Goal: Task Accomplishment & Management: Manage account settings

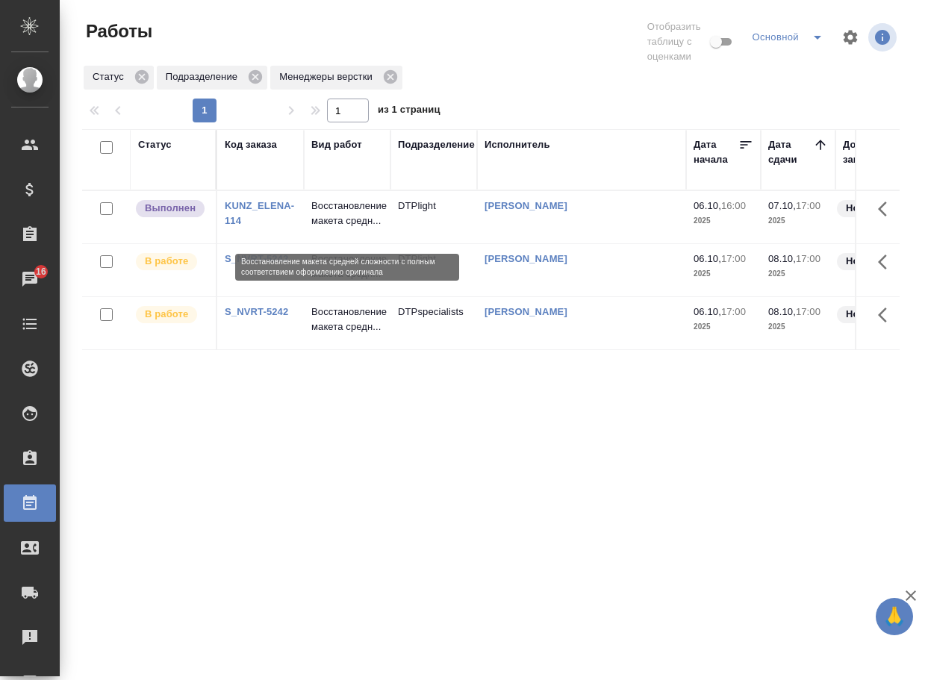
drag, startPoint x: 0, startPoint y: 0, endPoint x: 340, endPoint y: 208, distance: 398.6
click at [340, 208] on p "Восстановление макета средн..." at bounding box center [347, 214] width 72 height 30
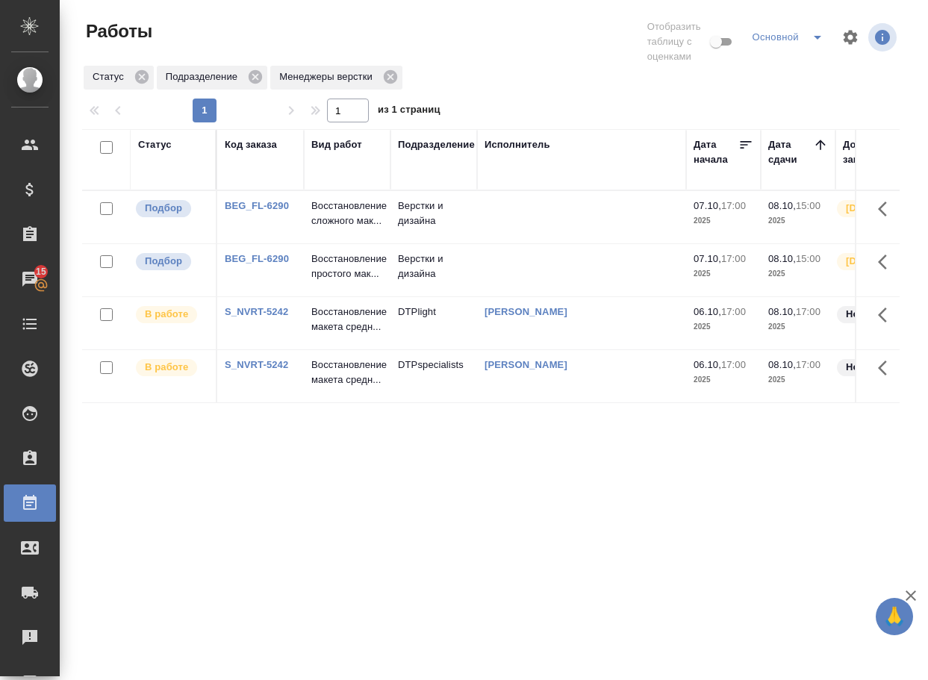
click at [265, 211] on link "BEG_FL-6290" at bounding box center [257, 205] width 64 height 11
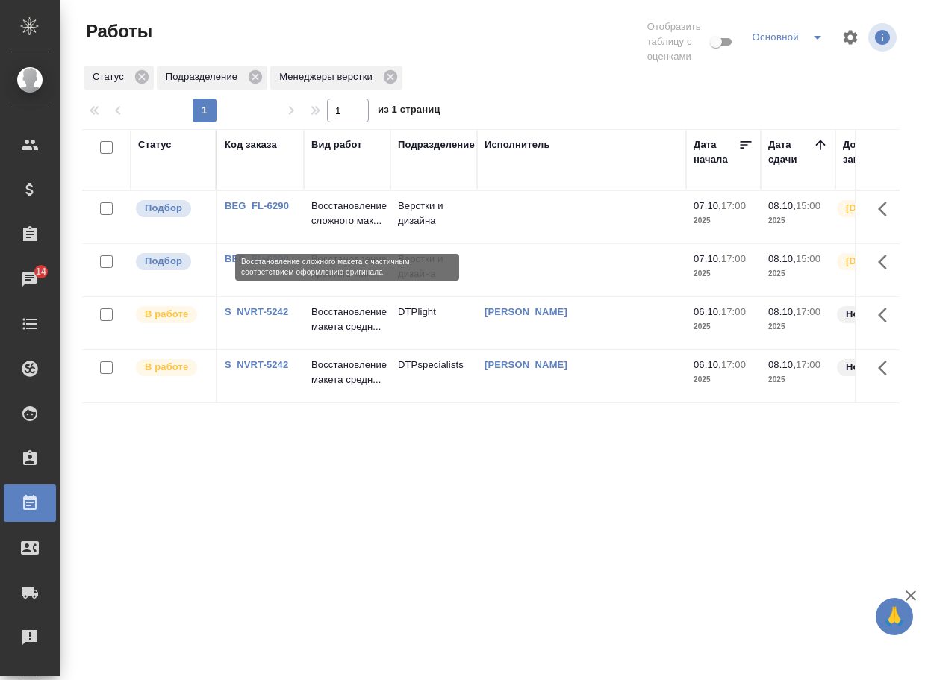
click at [334, 221] on p "Восстановление сложного мак..." at bounding box center [347, 214] width 72 height 30
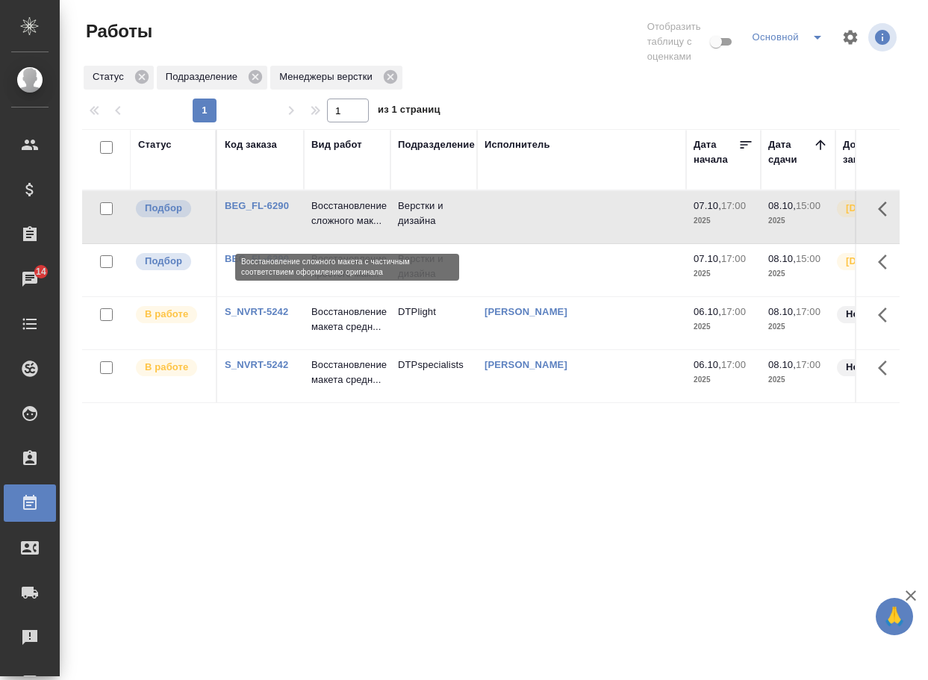
click at [334, 221] on p "Восстановление сложного мак..." at bounding box center [347, 214] width 72 height 30
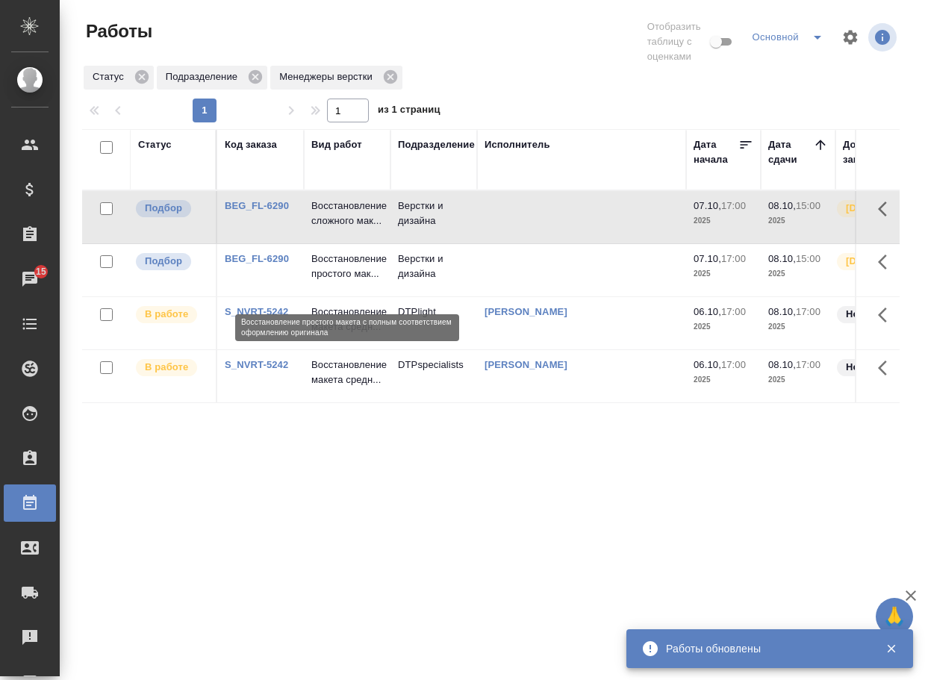
click at [346, 281] on p "Восстановление простого мак..." at bounding box center [347, 267] width 72 height 30
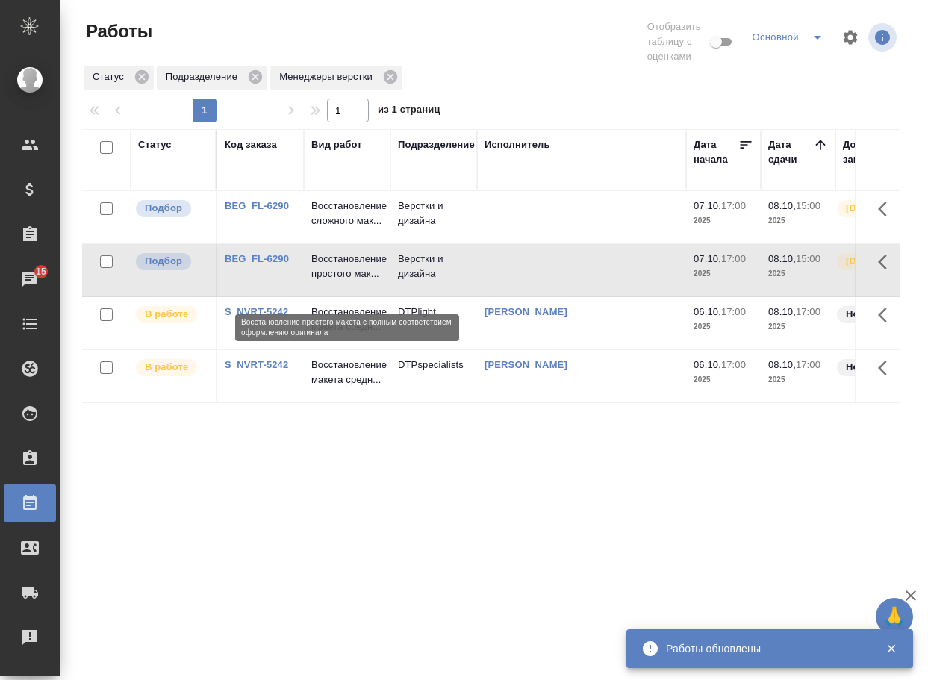
click at [346, 281] on p "Восстановление простого мак..." at bounding box center [347, 267] width 72 height 30
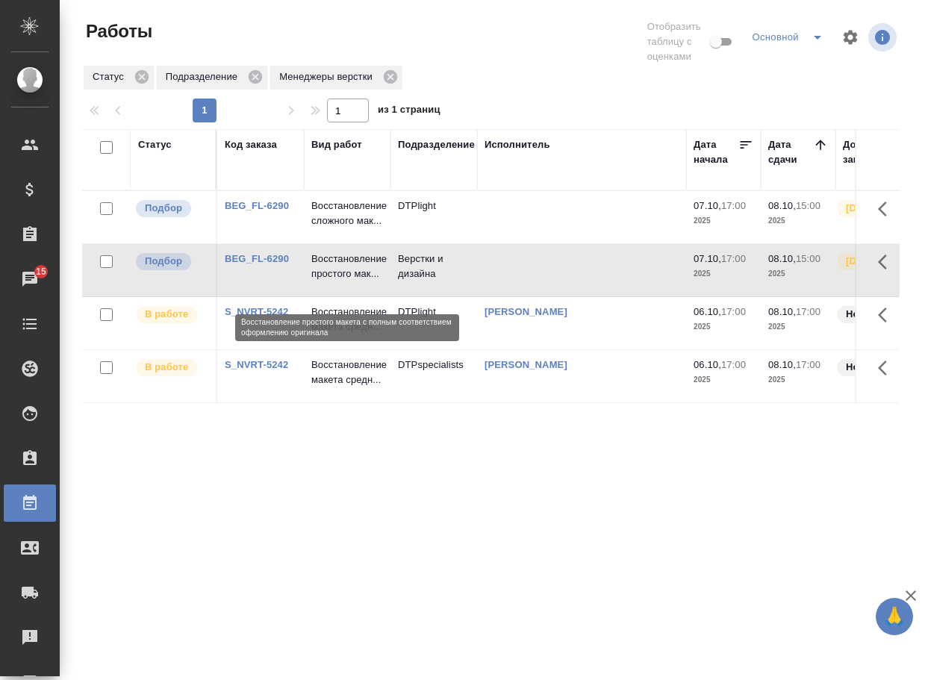
click at [351, 271] on p "Восстановление простого мак..." at bounding box center [347, 267] width 72 height 30
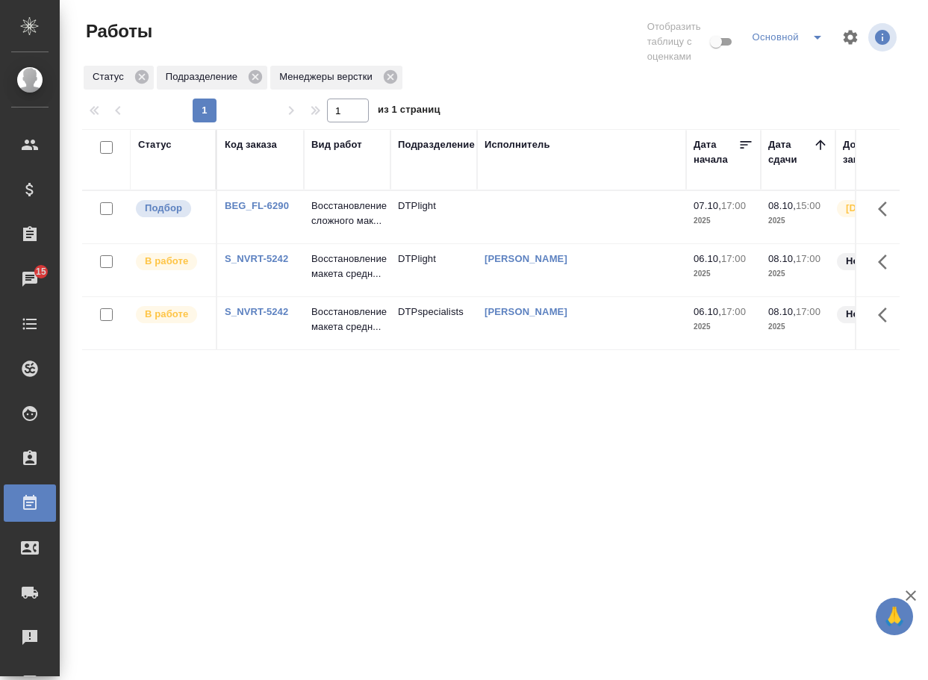
click at [477, 436] on div "Статус Код заказа Вид работ Подразделение Исполнитель Дата начала Дата сдачи До…" at bounding box center [490, 397] width 817 height 537
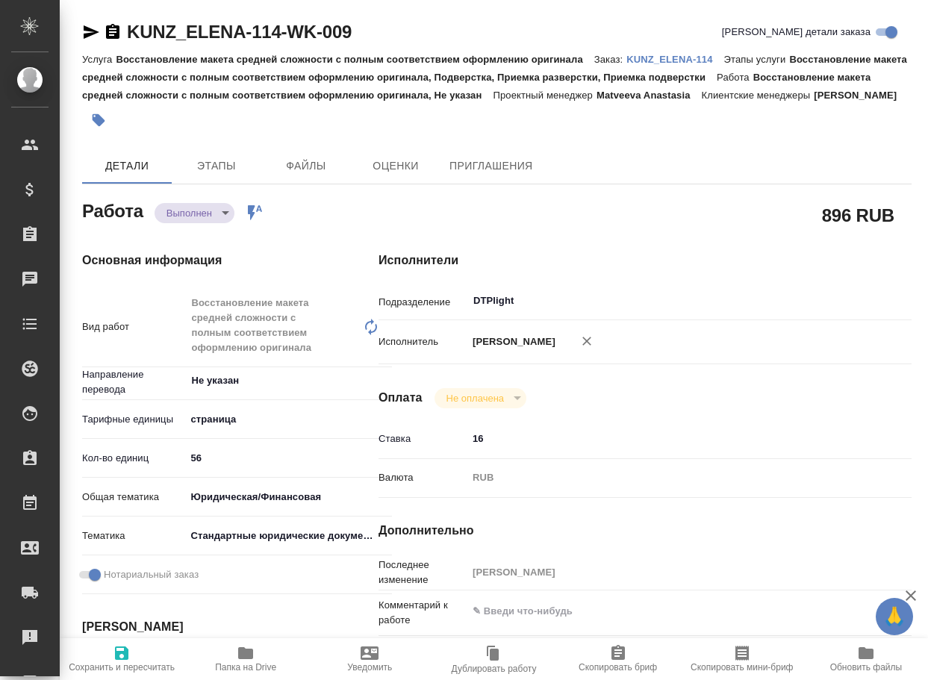
type textarea "x"
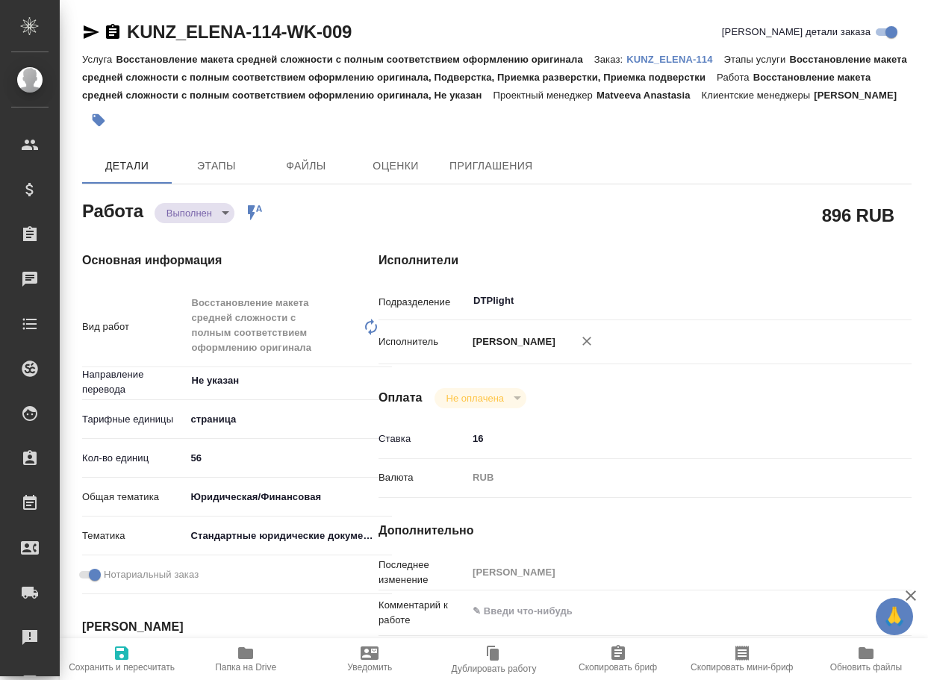
type textarea "x"
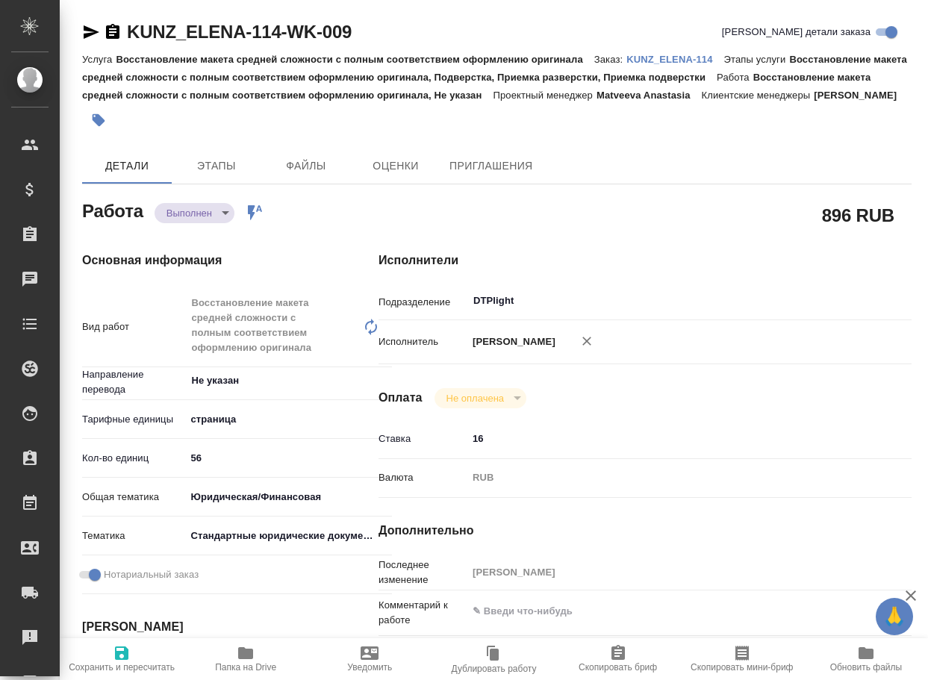
type textarea "x"
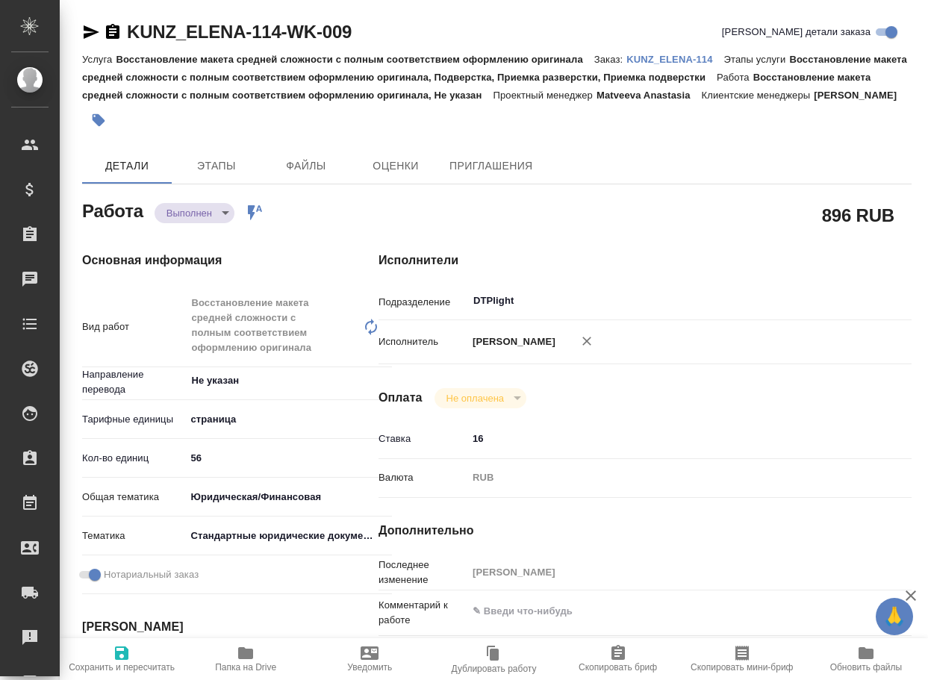
type textarea "x"
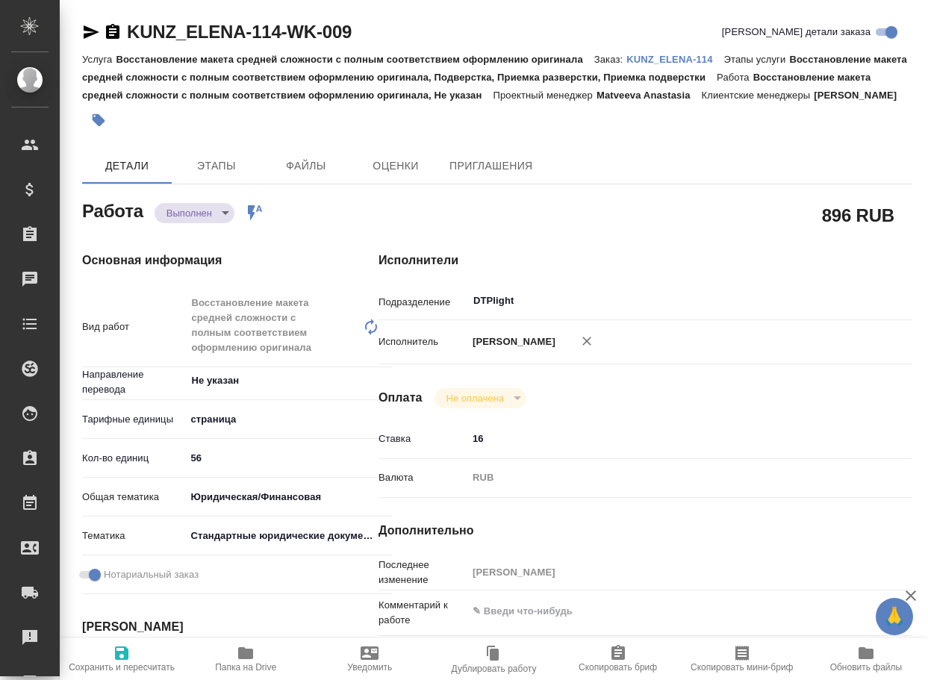
type textarea "x"
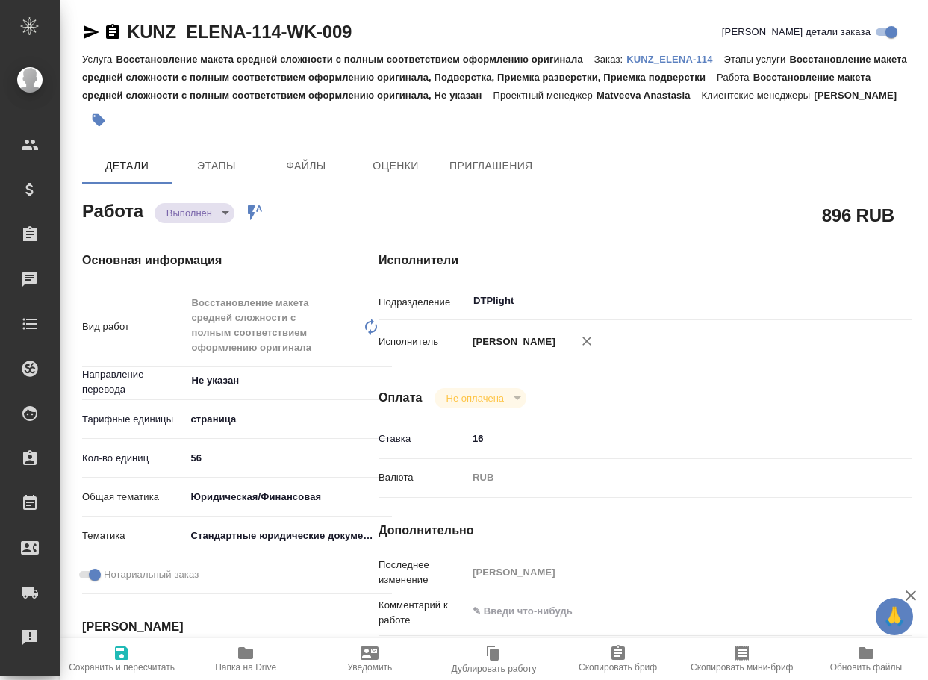
type textarea "x"
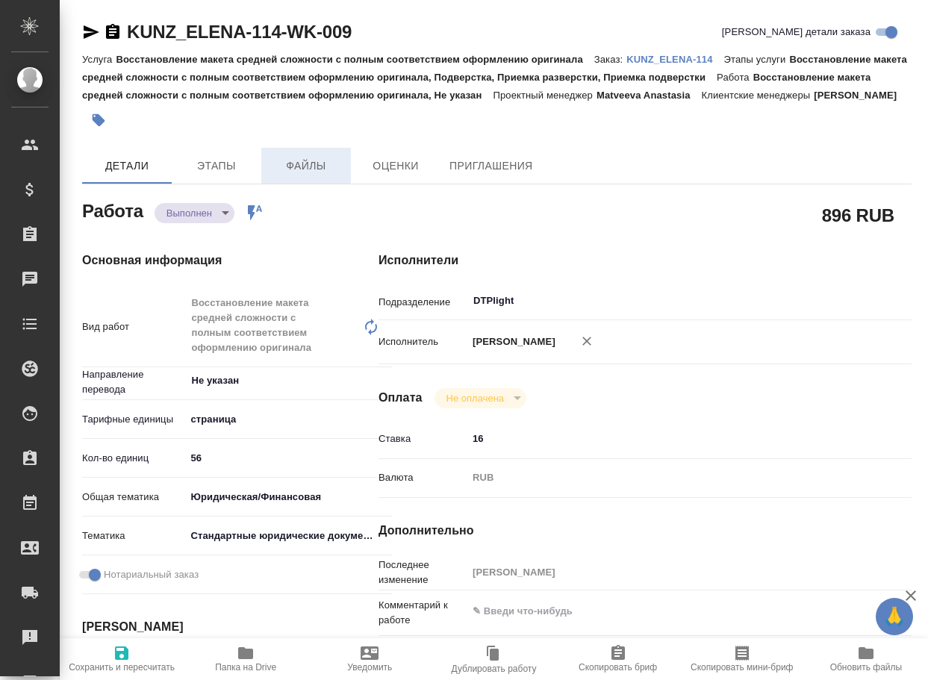
type textarea "x"
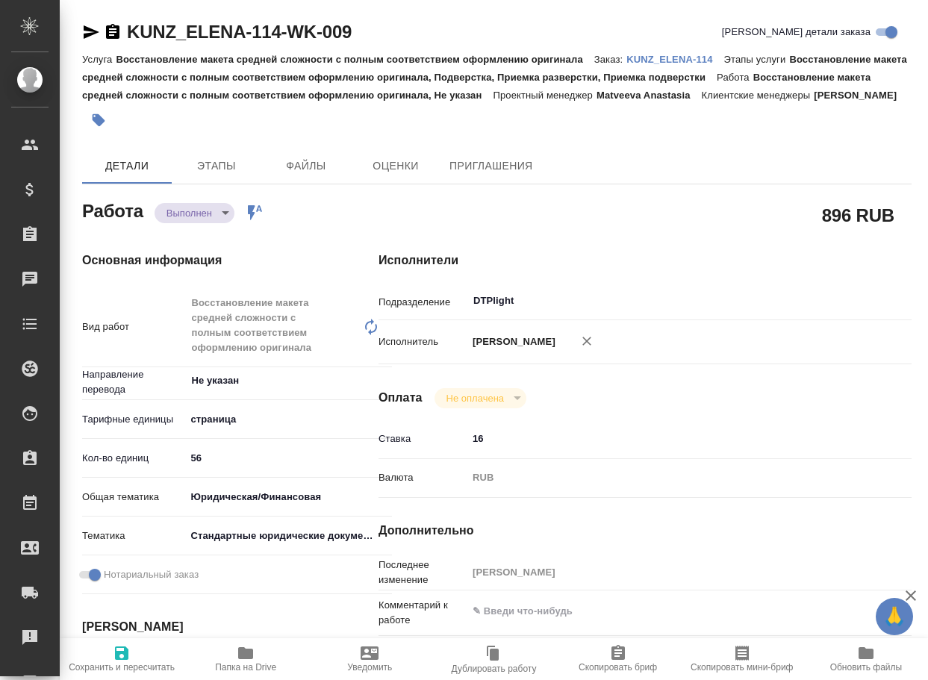
click at [258, 652] on span "Папка на Drive" at bounding box center [246, 658] width 106 height 28
type textarea "x"
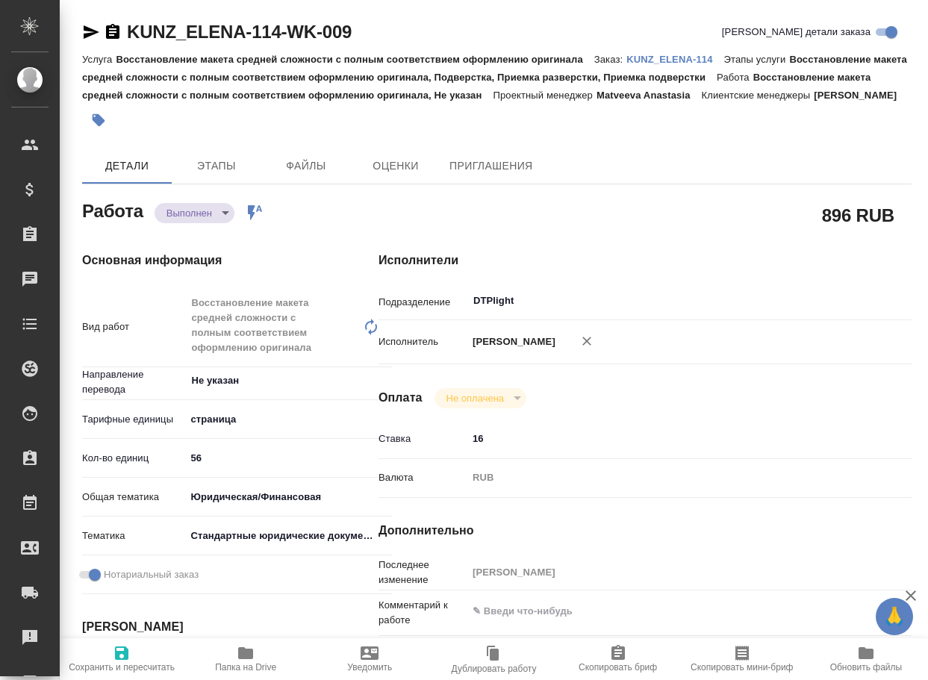
type textarea "x"
click at [216, 225] on body "🙏 .cls-1 fill:#fff; AWATERA Arsenyeva Vera Клиенты Спецификации Заказы 16 Чаты …" at bounding box center [464, 340] width 928 height 680
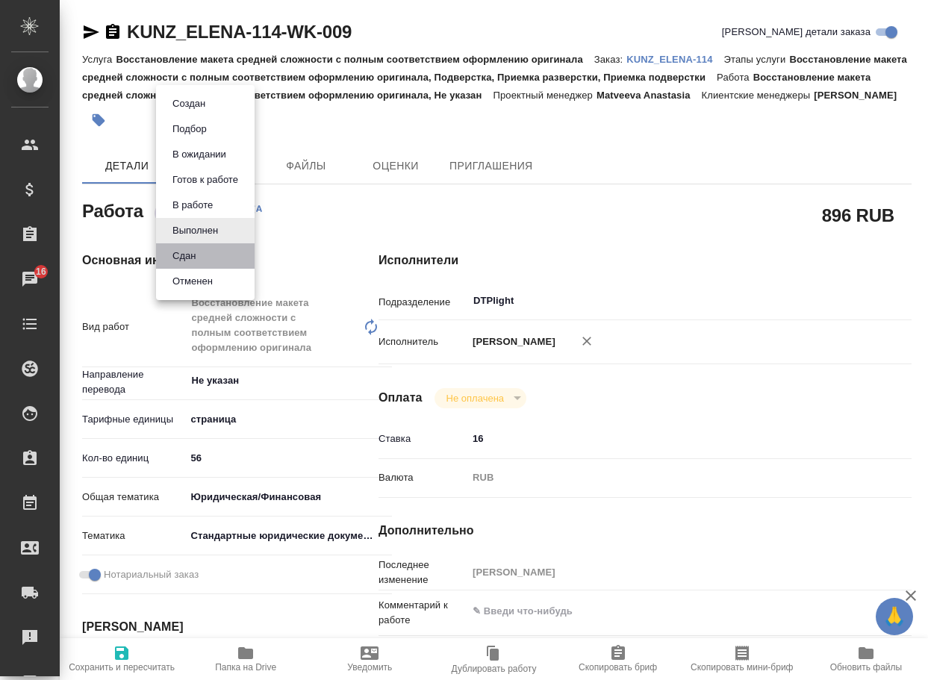
click at [211, 249] on li "Сдан" at bounding box center [205, 255] width 99 height 25
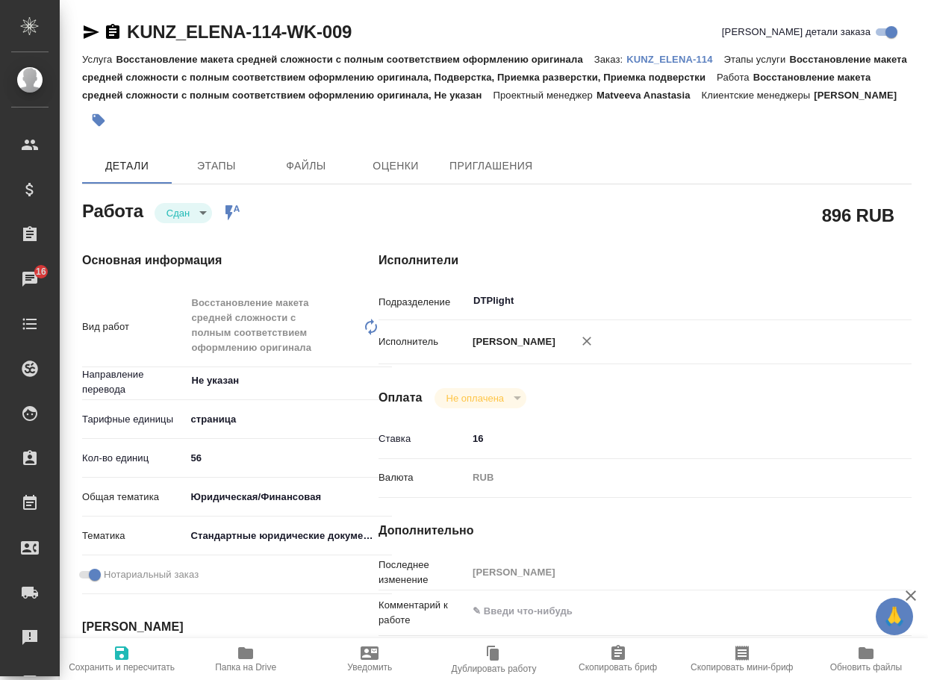
type textarea "x"
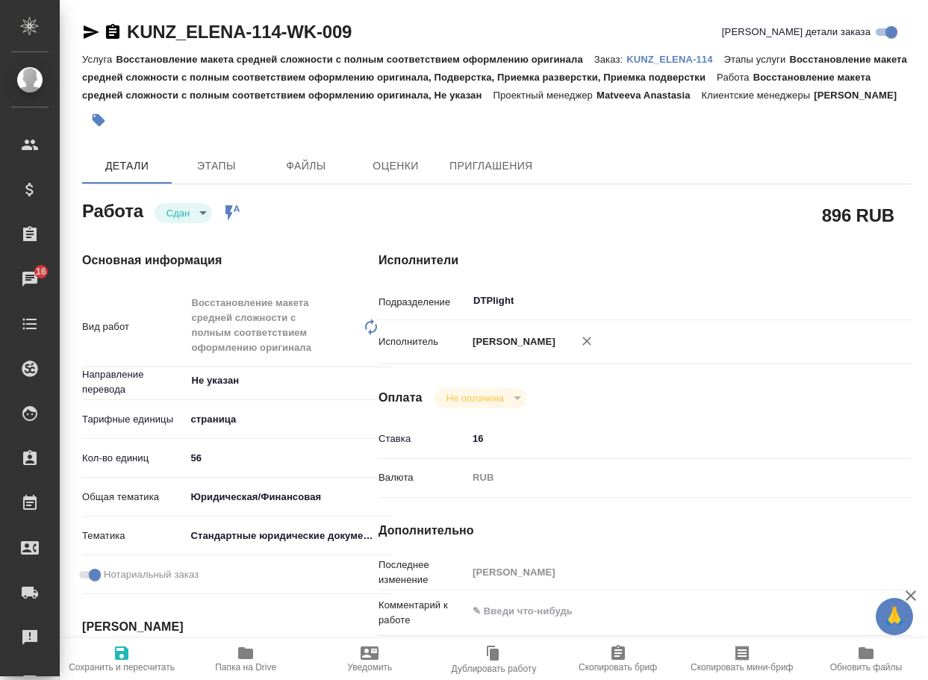
type textarea "x"
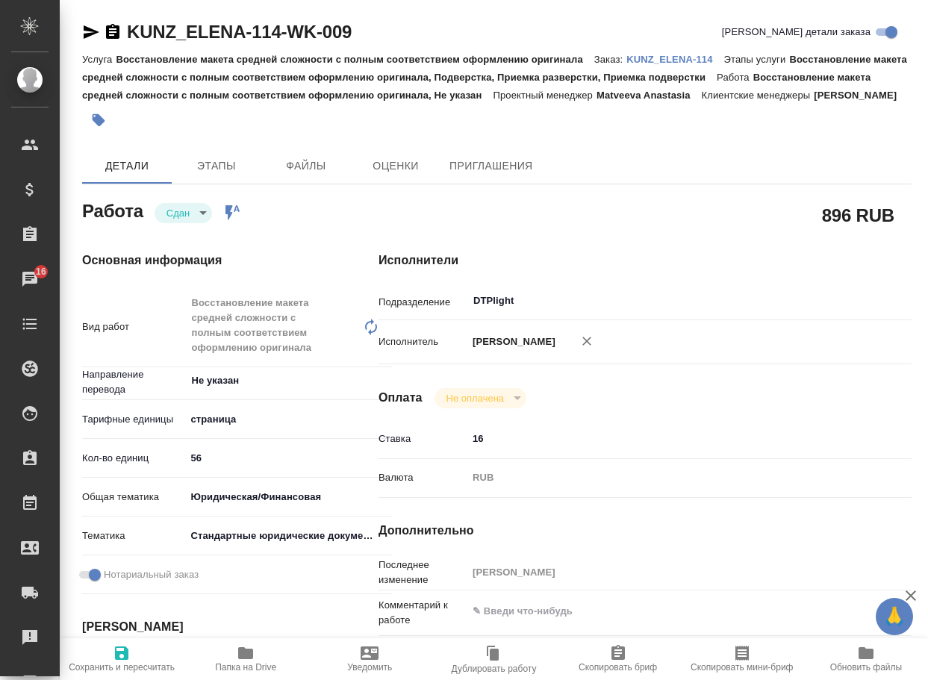
type textarea "x"
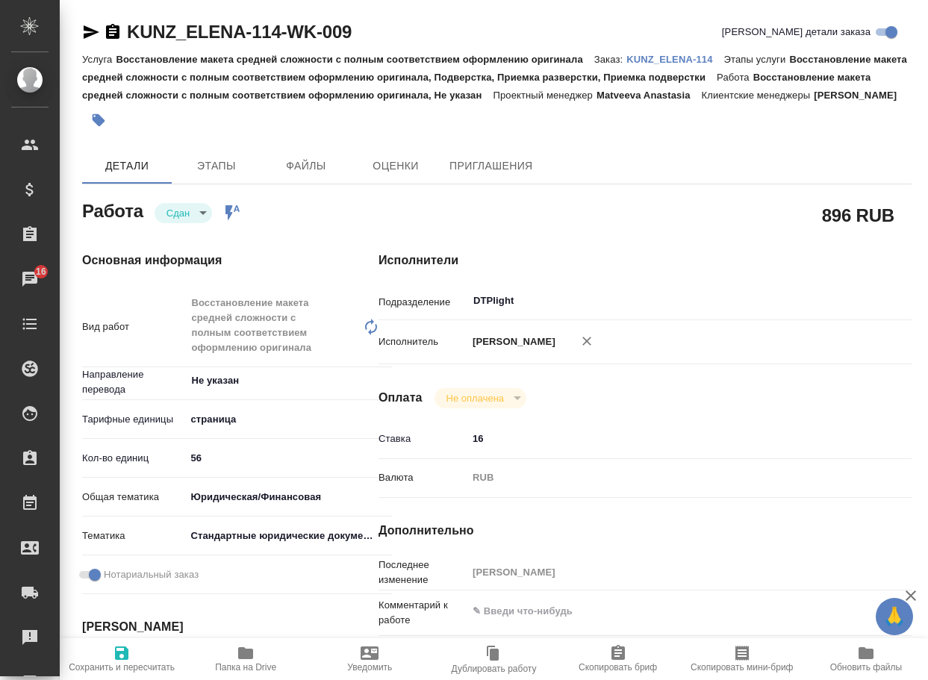
click at [664, 64] on p "KUNZ_ELENA-114" at bounding box center [674, 59] width 97 height 11
type textarea "x"
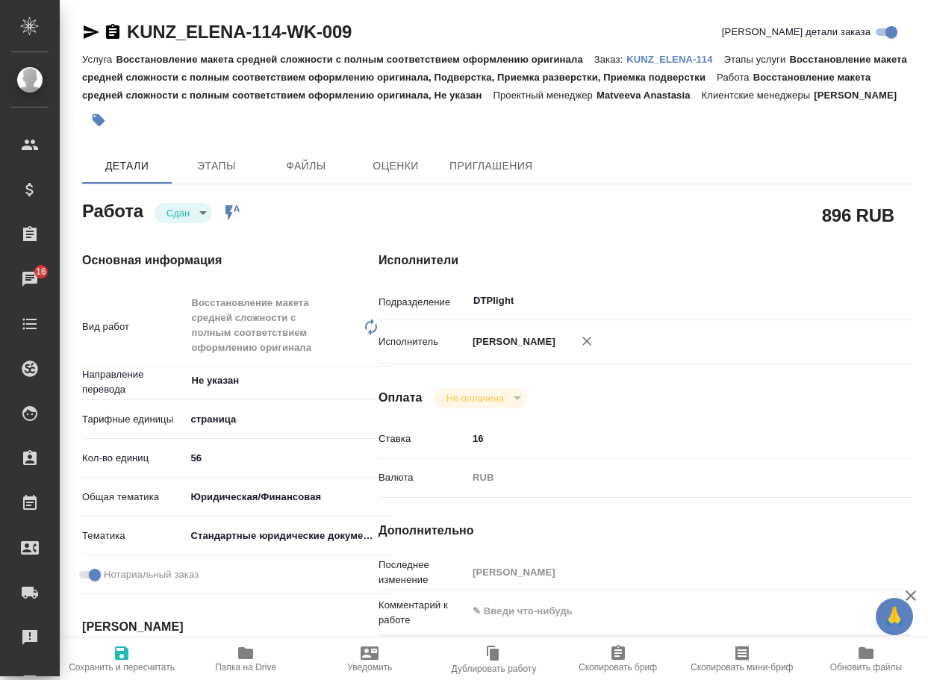
type textarea "x"
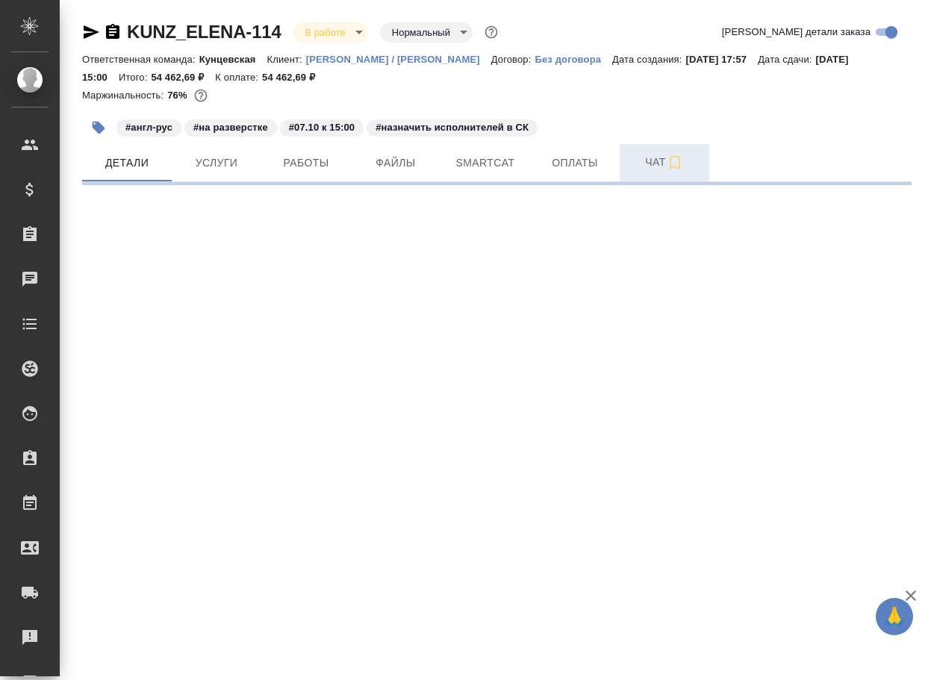
click at [654, 161] on span "Чат" at bounding box center [664, 162] width 72 height 19
select select "RU"
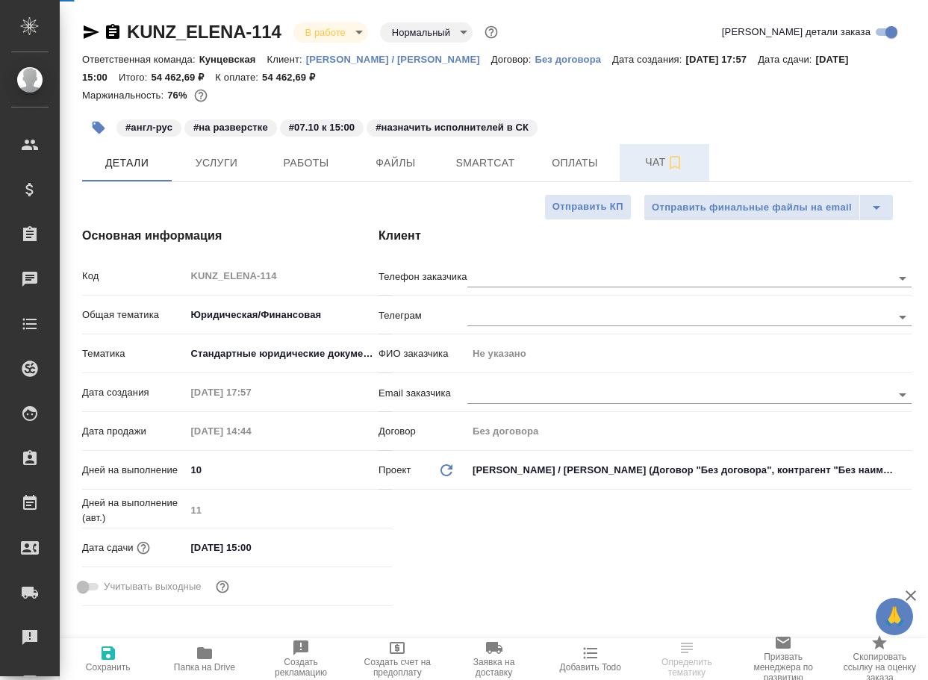
type textarea "x"
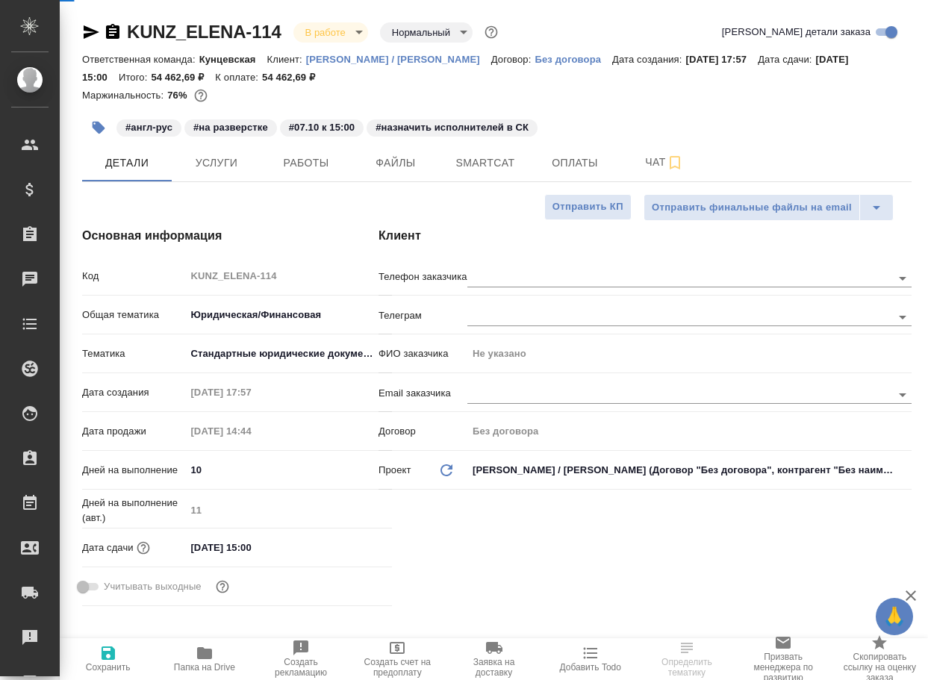
type textarea "x"
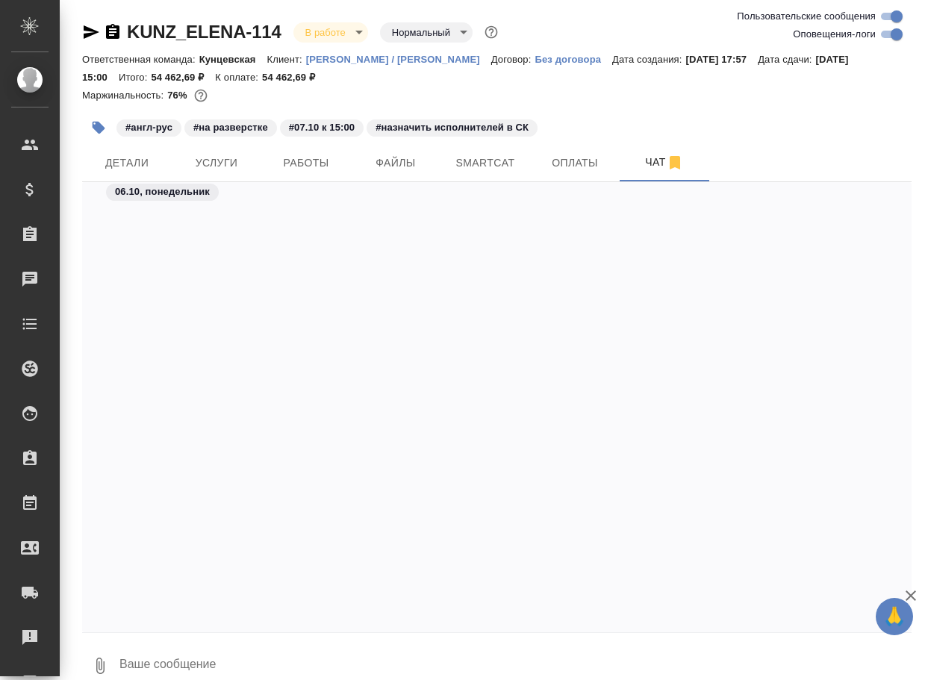
scroll to position [4601, 0]
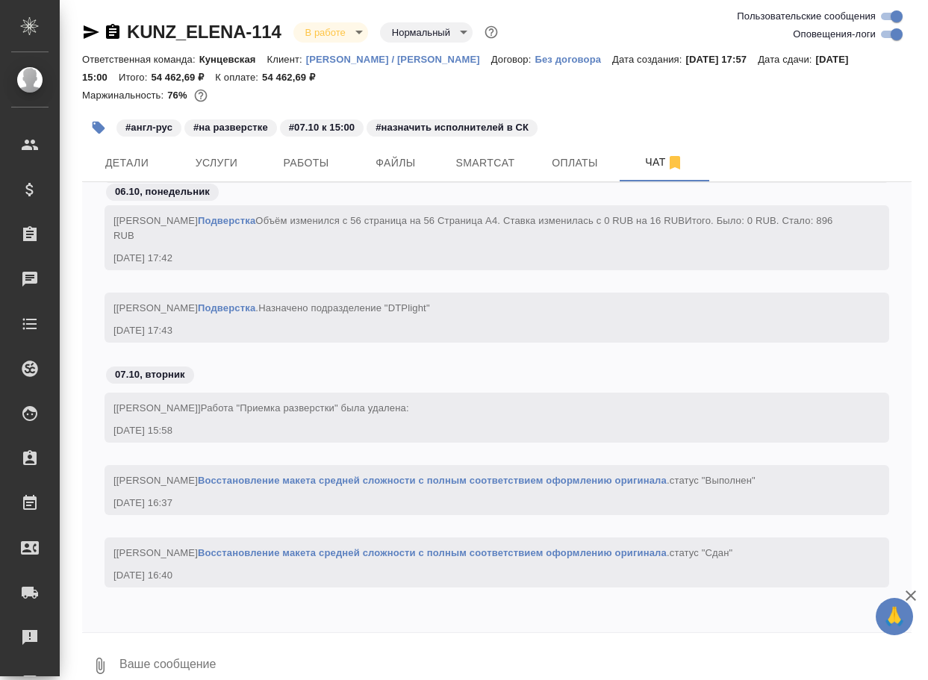
click at [296, 655] on textarea at bounding box center [514, 665] width 793 height 51
paste textarea "https://drive.awatera.com/apps/files/files/10580540?dir=/Shares/KUNZ_ELENA/Orde…"
type textarea "https://drive.awatera.com/apps/files/files/10580540?dir=/Shares/KUNZ_ELENA/Orde…"
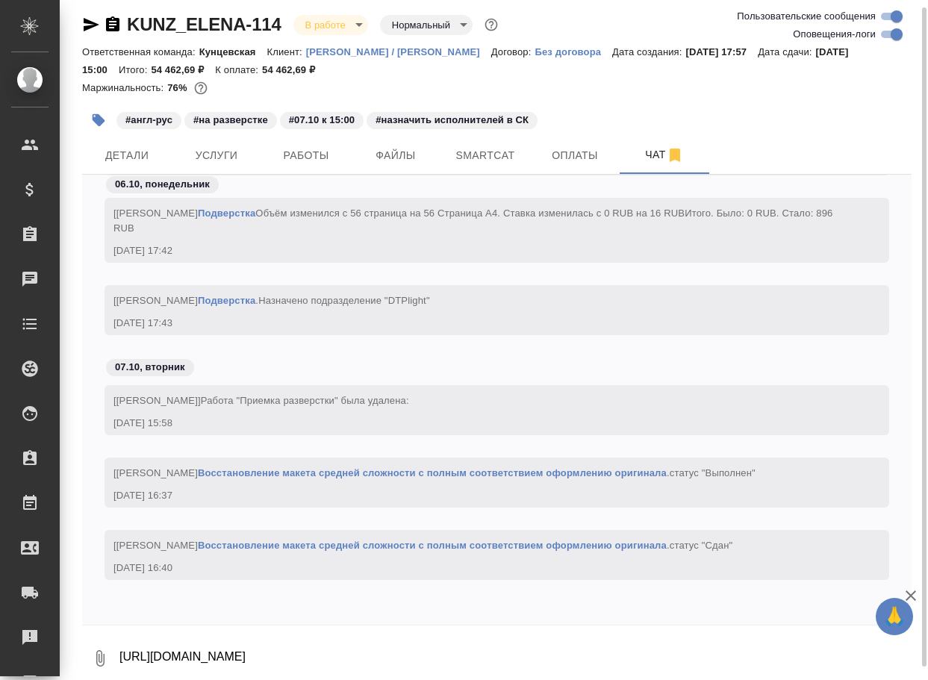
scroll to position [4688, 0]
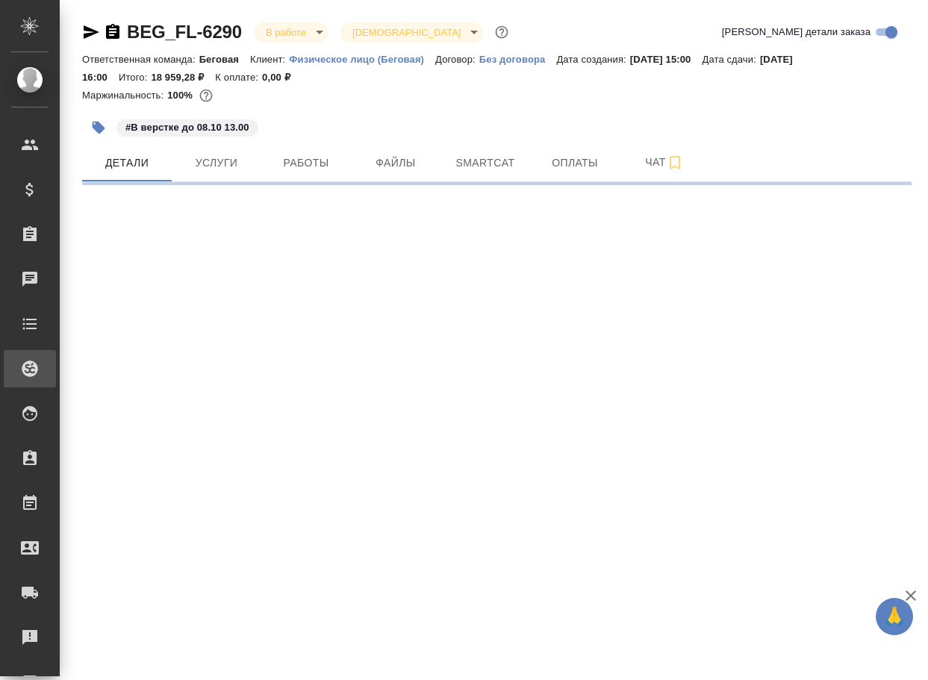
select select "RU"
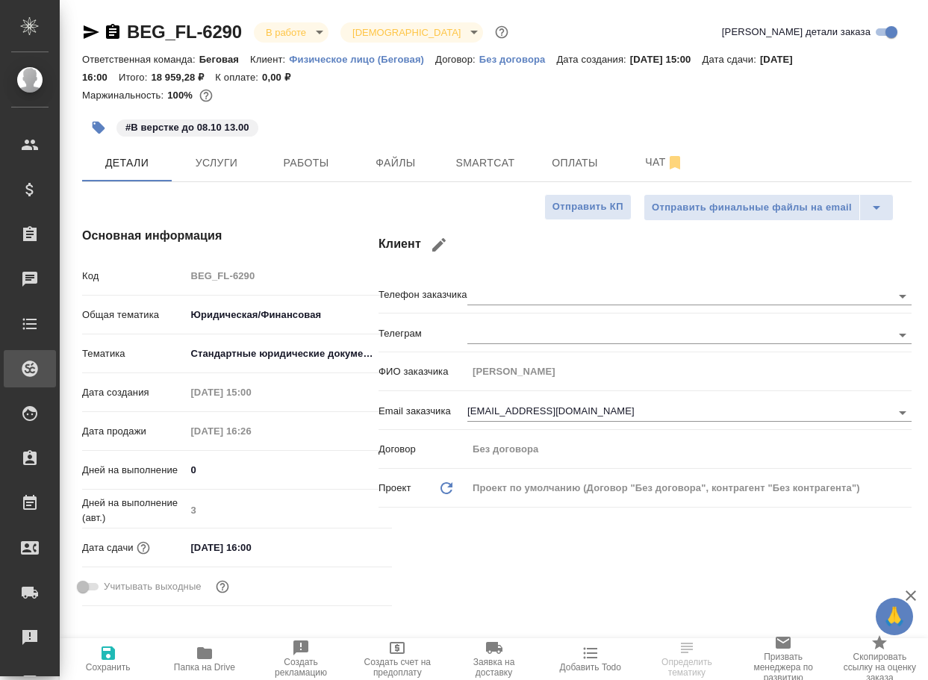
type textarea "x"
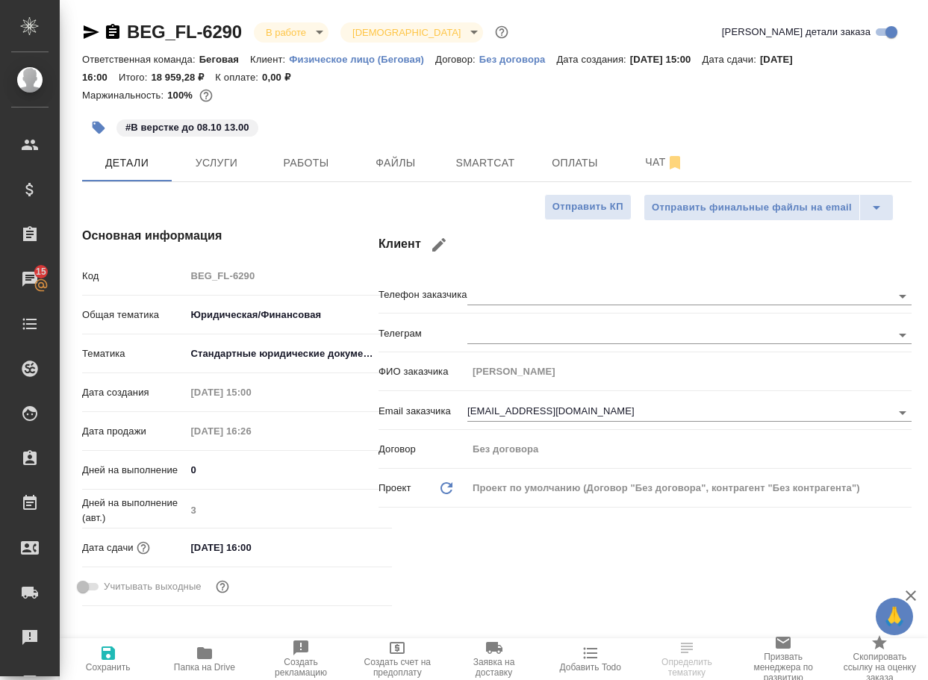
type textarea "x"
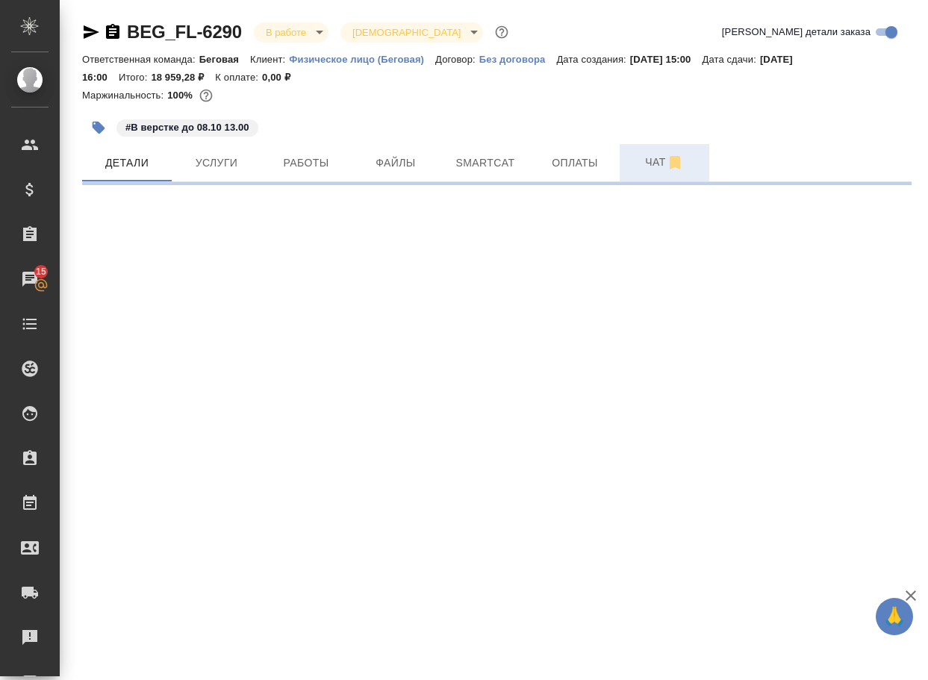
drag, startPoint x: 659, startPoint y: 162, endPoint x: 688, endPoint y: 157, distance: 29.5
click at [659, 162] on span "Чат" at bounding box center [664, 162] width 72 height 19
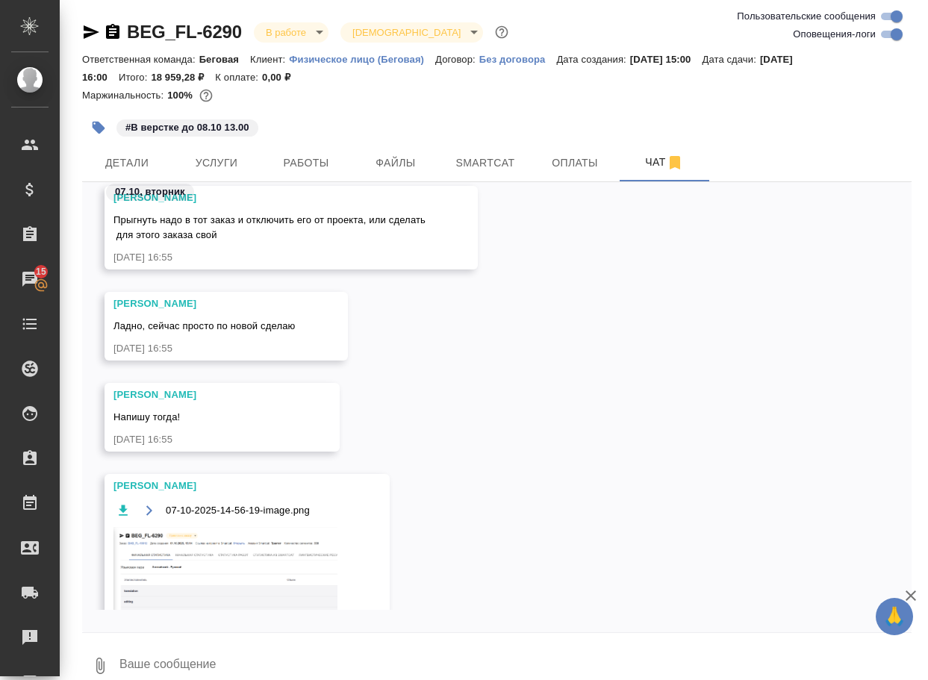
click at [887, 31] on input "Оповещения-логи" at bounding box center [897, 34] width 54 height 18
checkbox input "false"
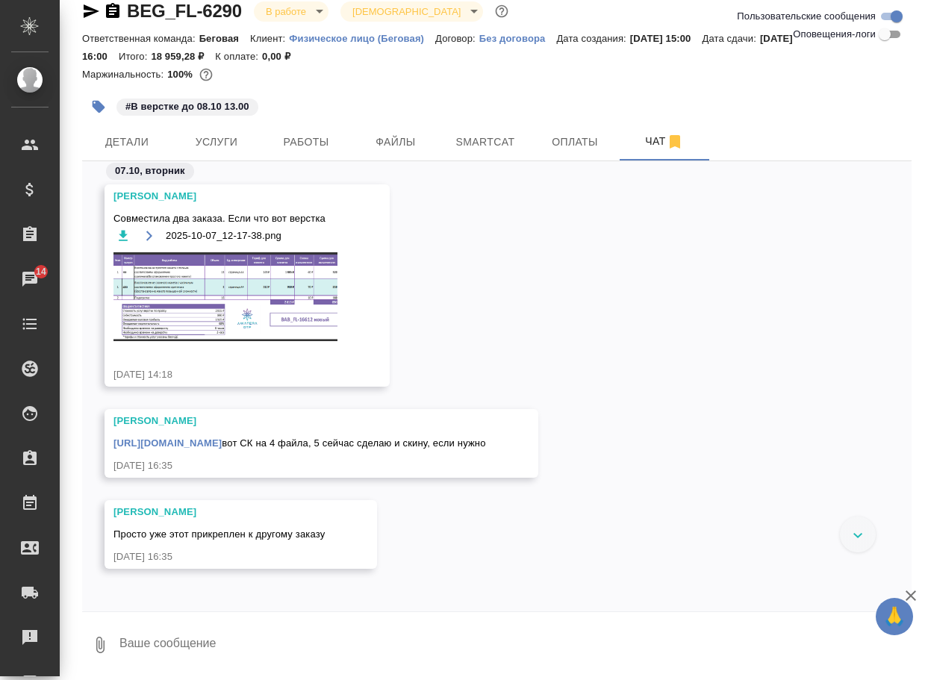
scroll to position [224, 0]
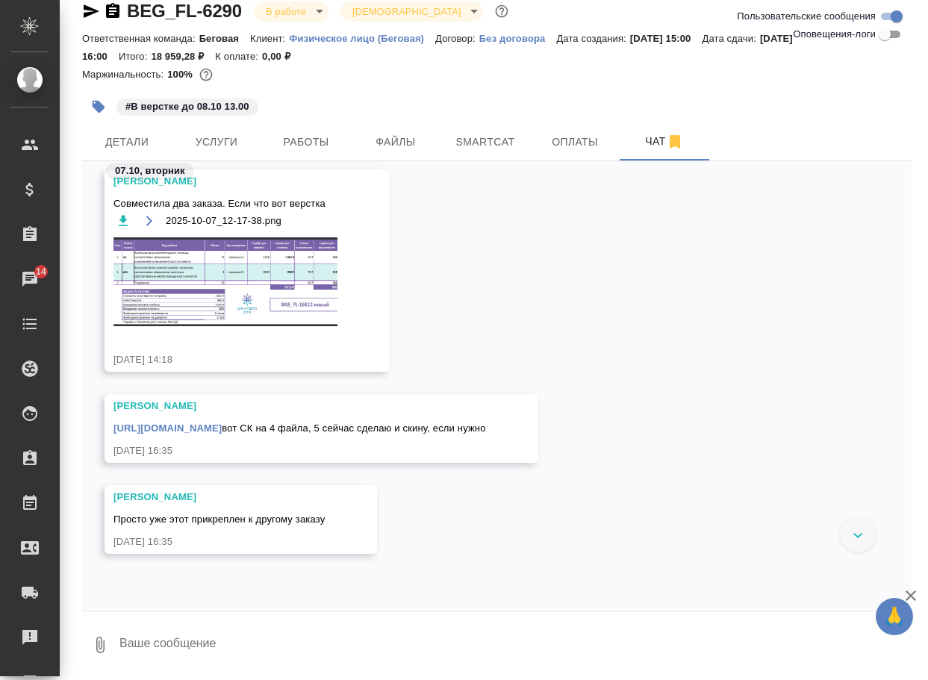
click at [265, 311] on img at bounding box center [225, 281] width 224 height 89
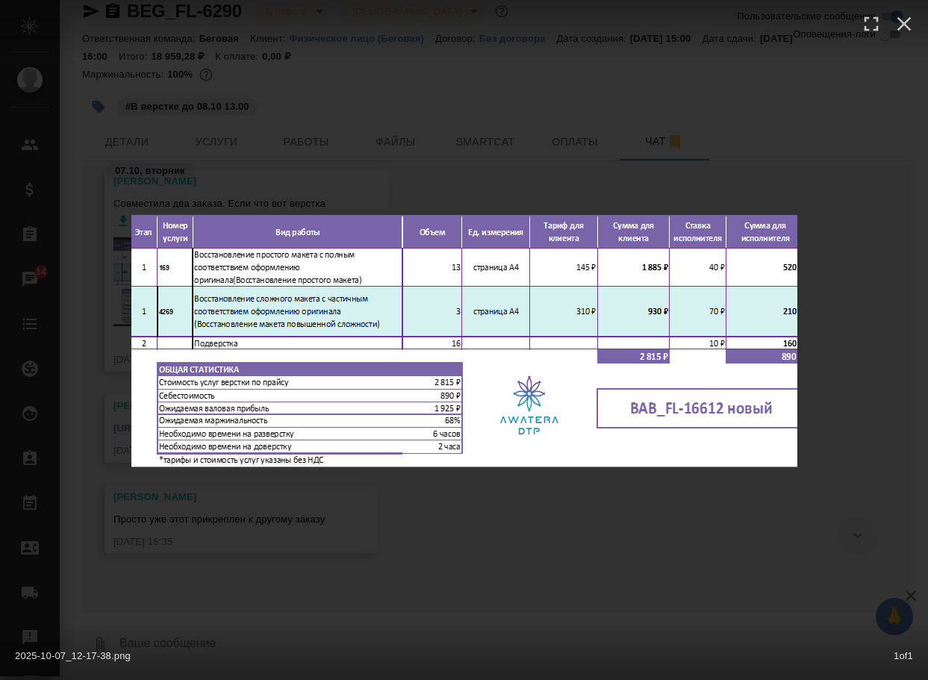
scroll to position [2602, 0]
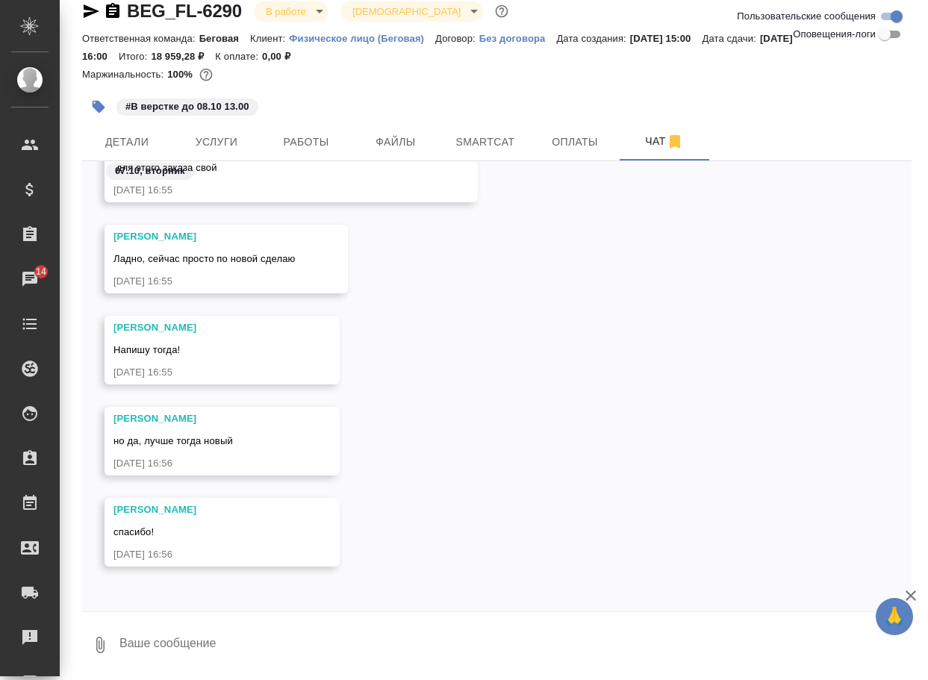
click at [602, 473] on div "Бабкина Анастасия но да, лучше тогда новый 07.10.25, 16:56" at bounding box center [496, 452] width 829 height 91
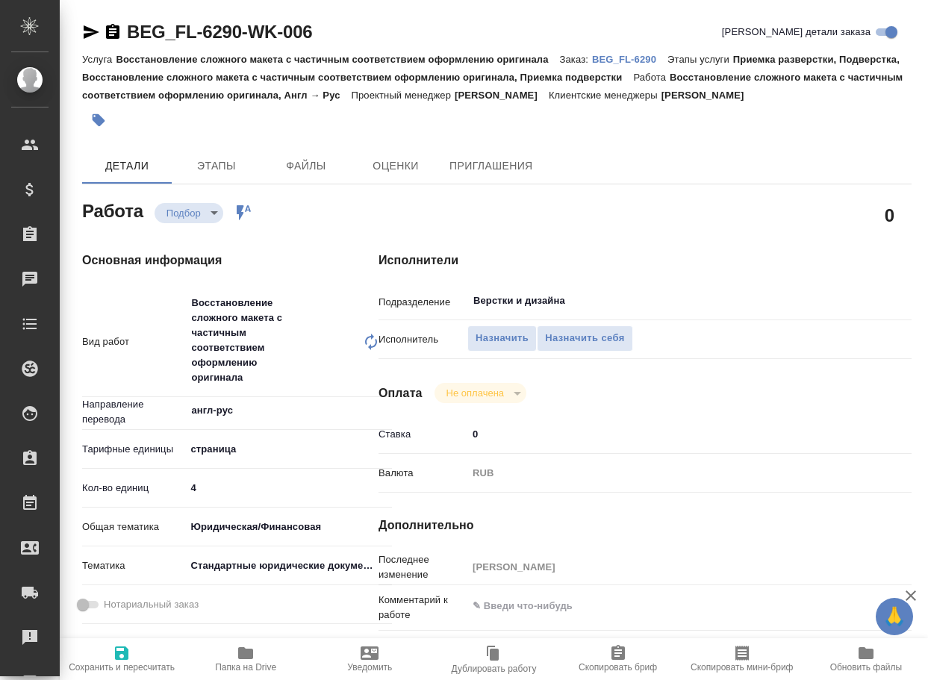
type textarea "x"
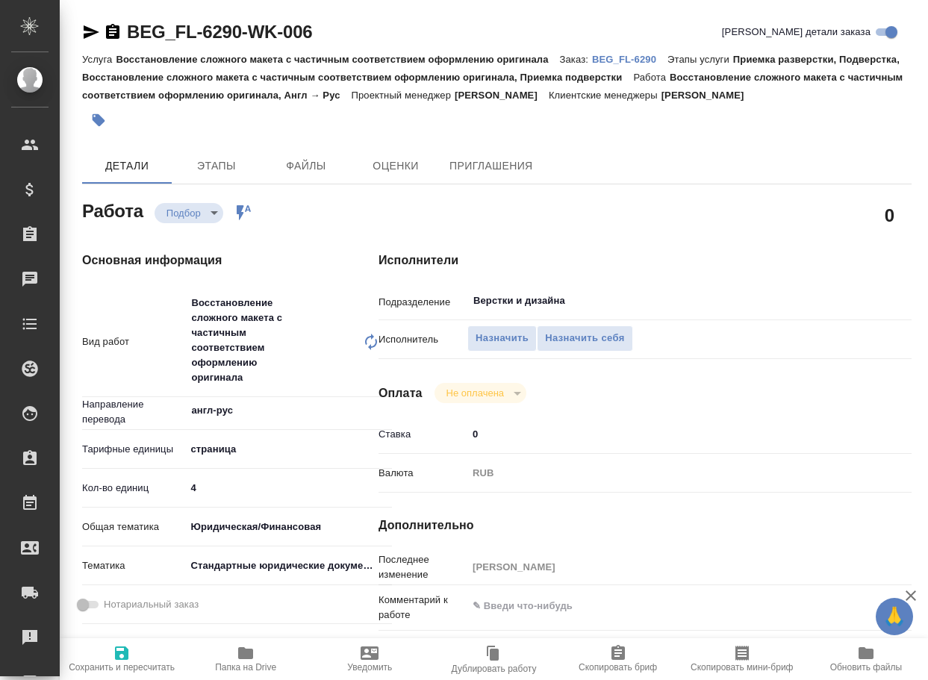
type textarea "x"
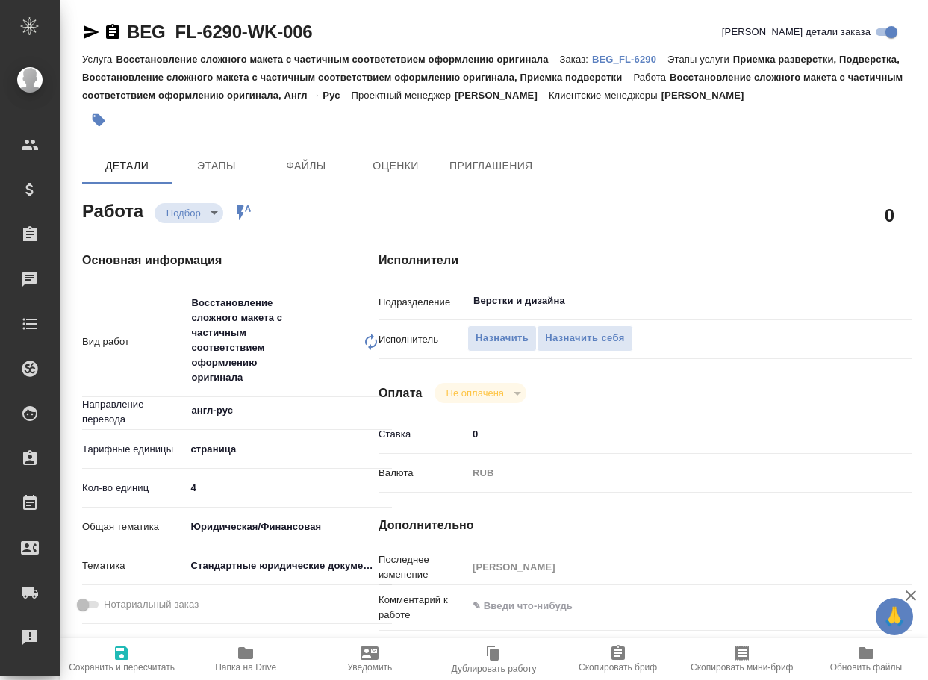
type textarea "x"
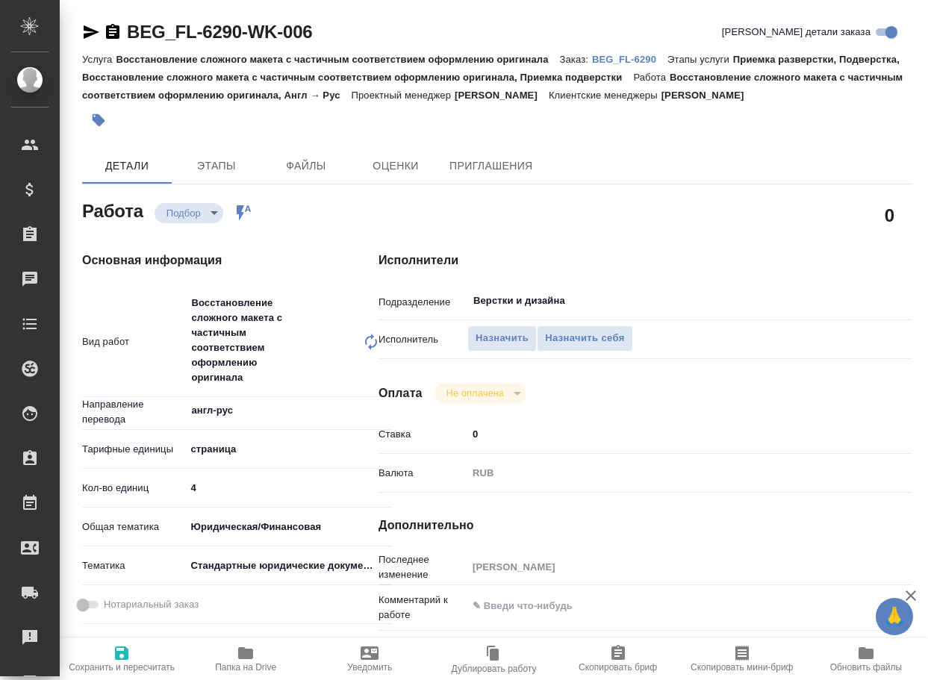
type textarea "x"
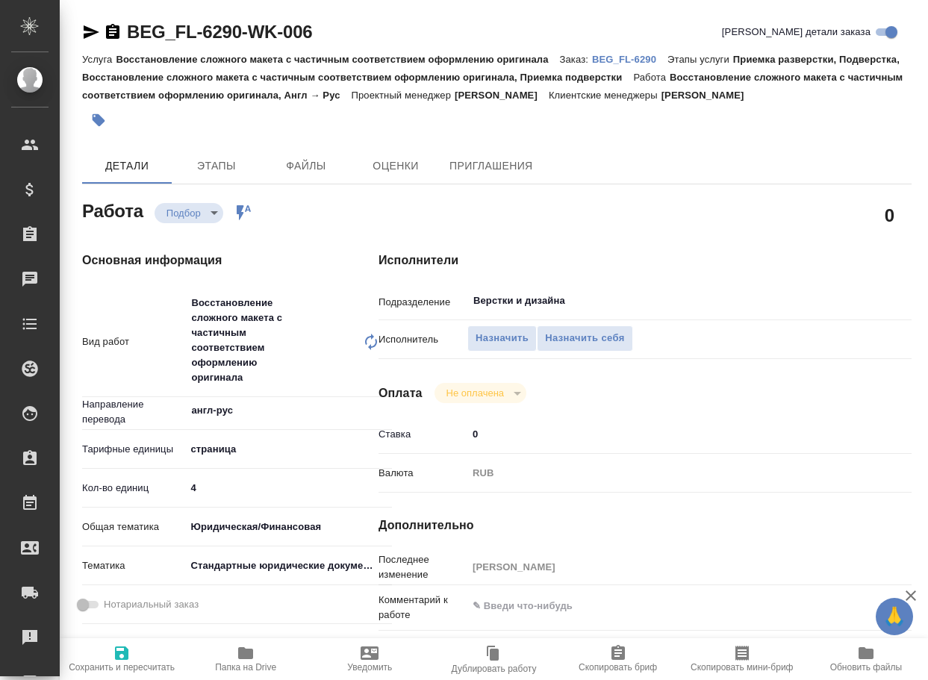
type textarea "x"
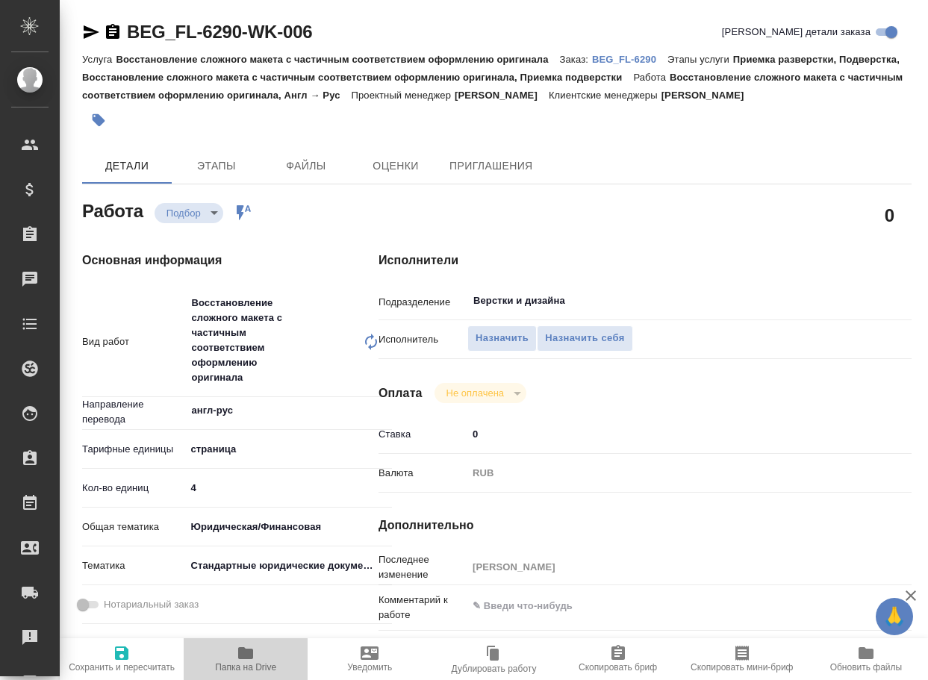
click at [246, 650] on icon "button" at bounding box center [245, 653] width 15 height 12
type textarea "x"
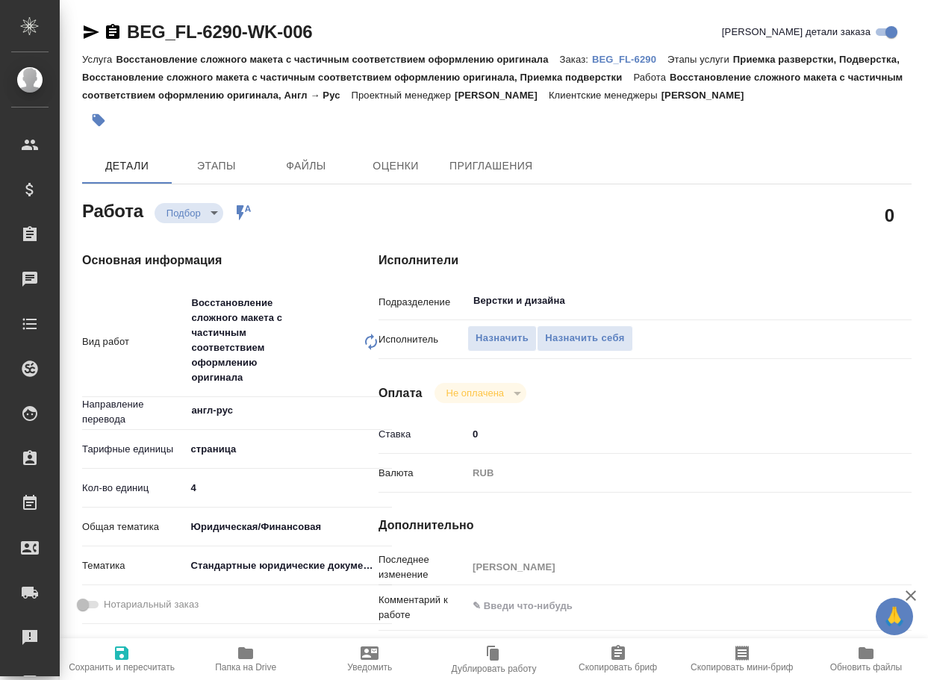
type textarea "x"
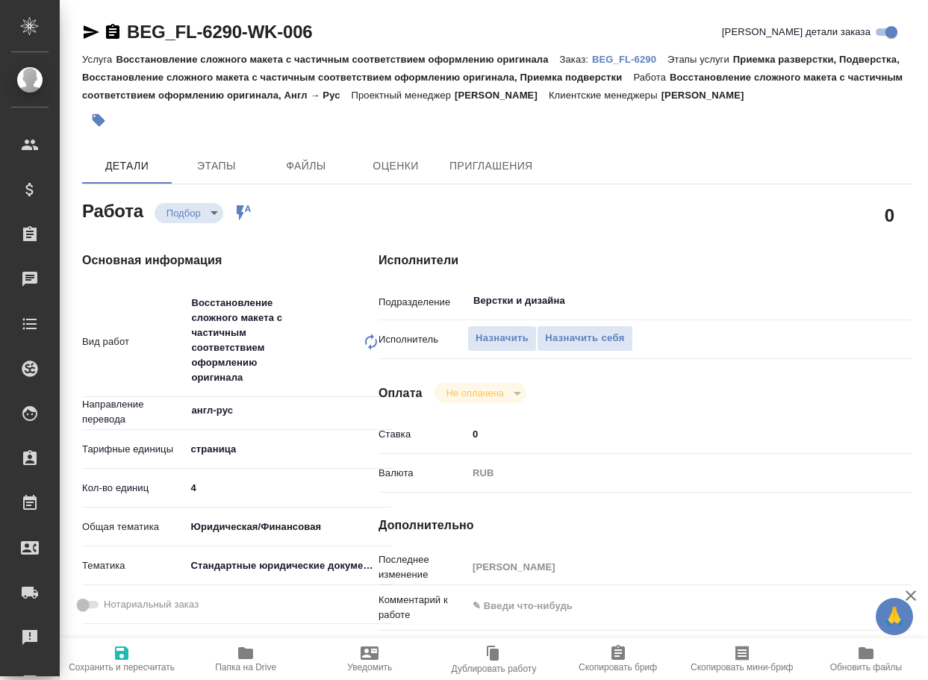
type textarea "x"
click at [643, 65] on p "BEG_FL-6290" at bounding box center [629, 59] width 75 height 11
drag, startPoint x: 204, startPoint y: 500, endPoint x: 172, endPoint y: 496, distance: 31.6
click at [178, 498] on div "Кол-во единиц 4" at bounding box center [237, 488] width 310 height 26
type textarea "x"
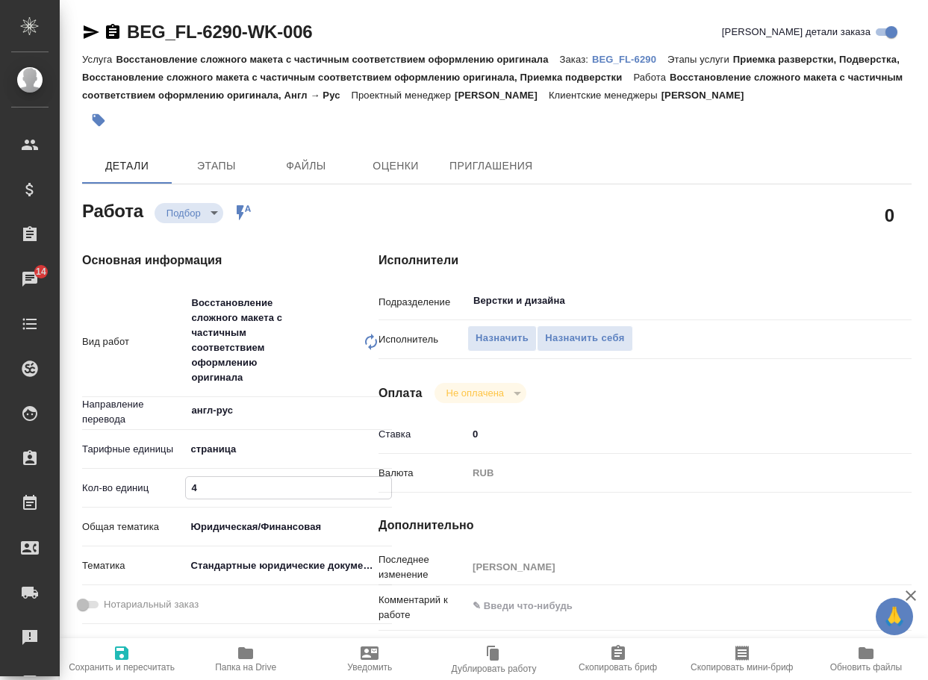
type input "1"
type textarea "x"
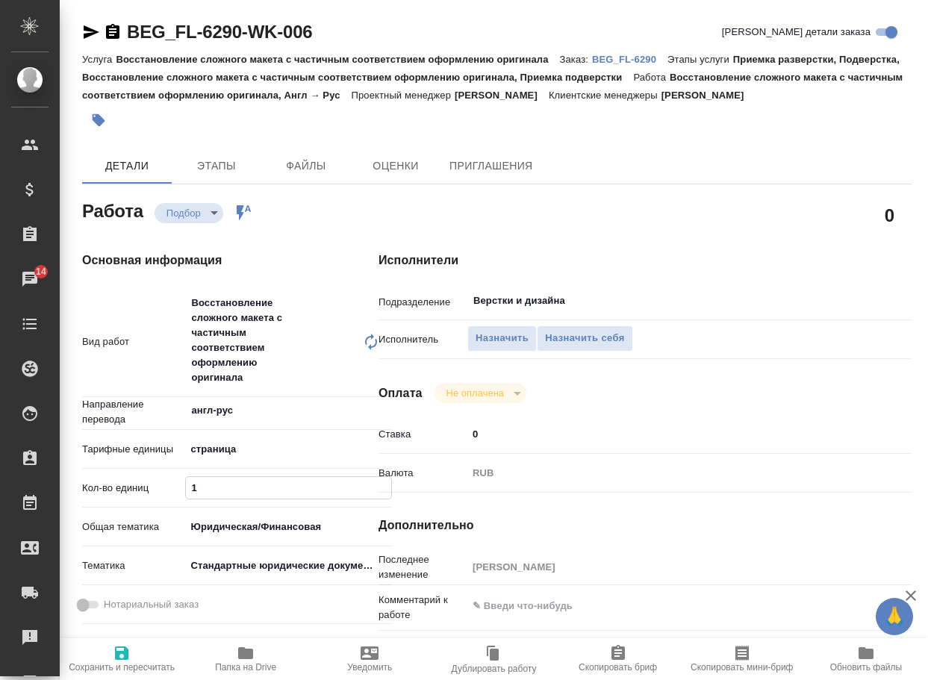
type textarea "x"
type input "17"
type textarea "x"
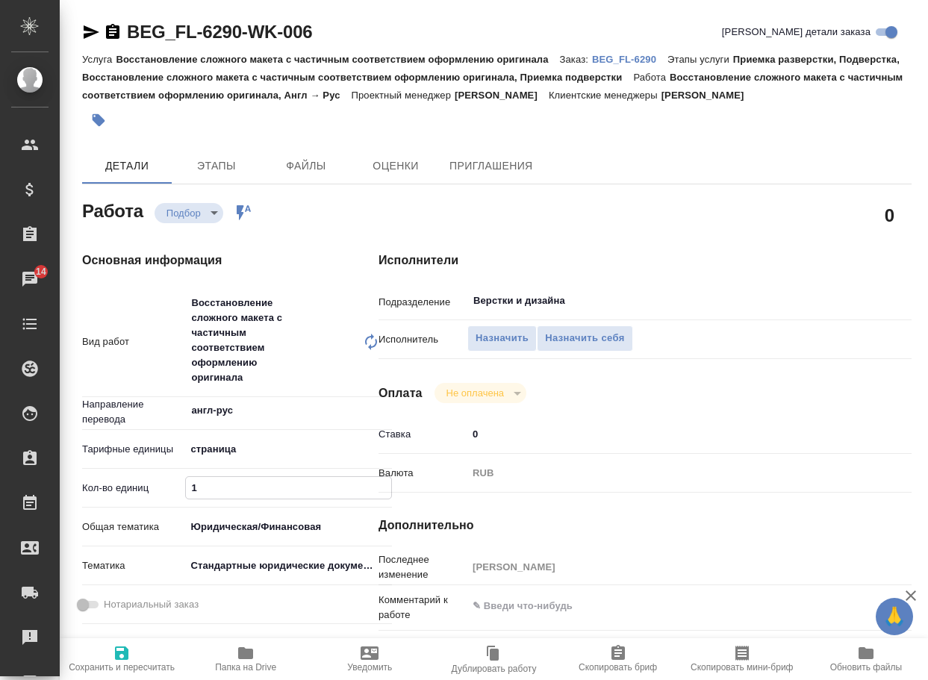
type textarea "x"
type input "17"
click at [578, 310] on input "Верстки и дизайна" at bounding box center [642, 301] width 341 height 18
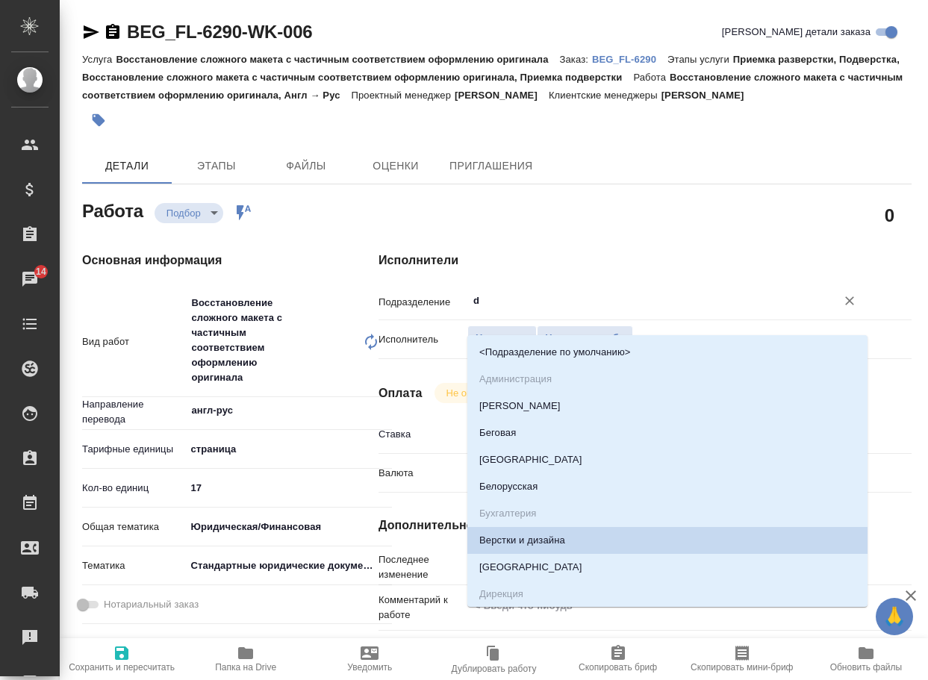
type input "dt"
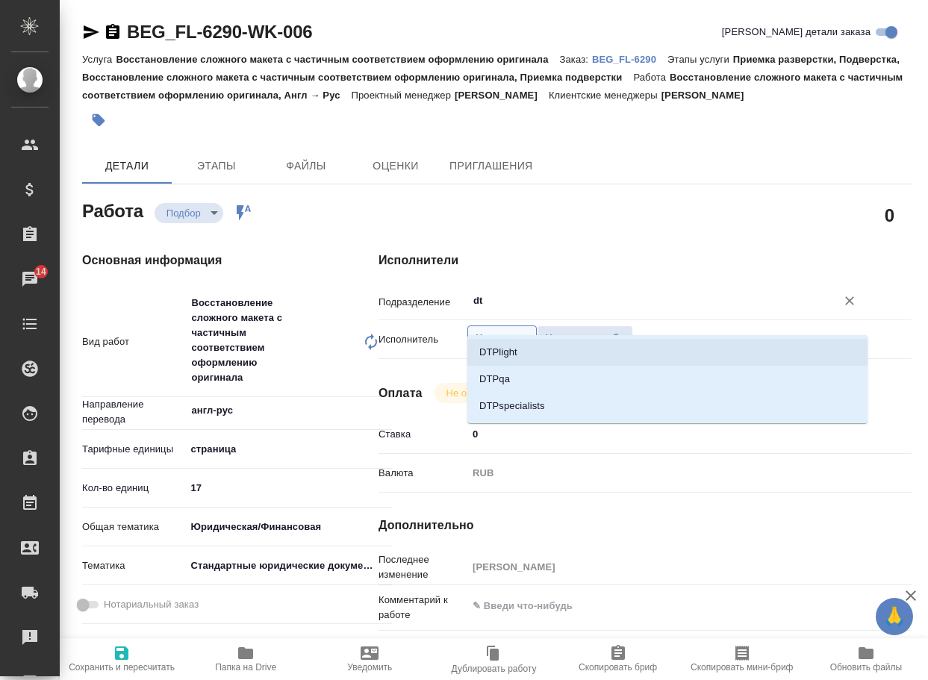
click at [517, 351] on li "DTPlight" at bounding box center [667, 352] width 400 height 27
type textarea "x"
type input "DTPlight"
type textarea "x"
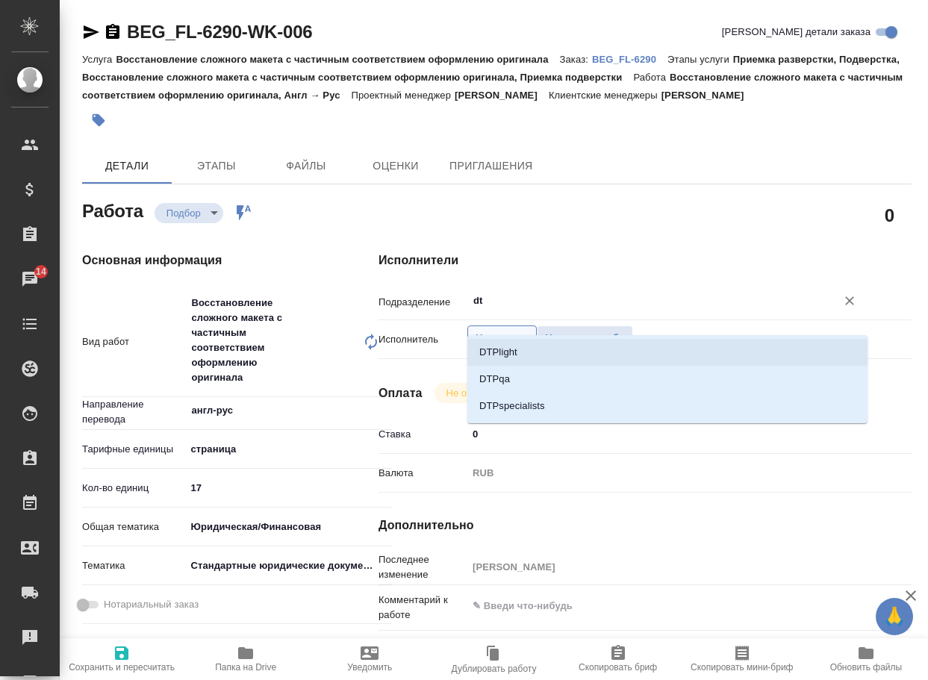
type textarea "x"
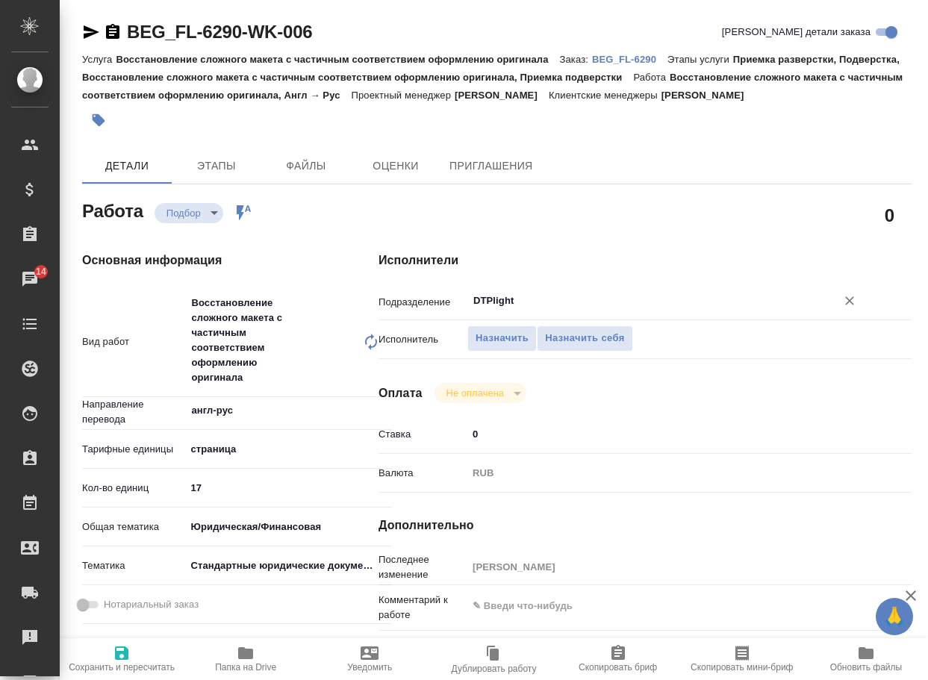
type input "DTPlight"
click at [108, 662] on span "Сохранить и пересчитать" at bounding box center [122, 667] width 106 height 10
type textarea "x"
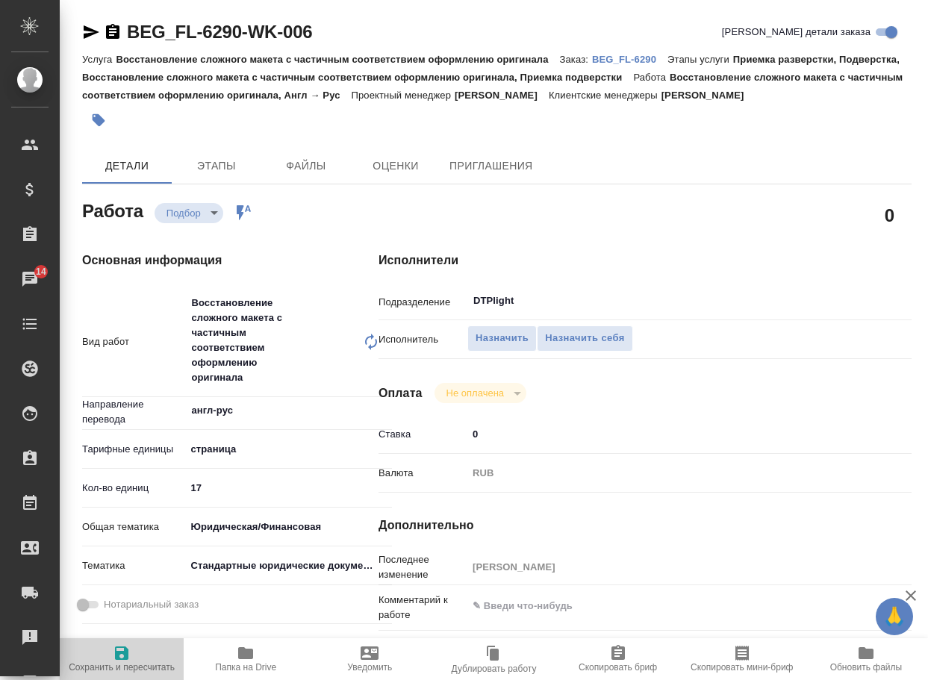
type textarea "x"
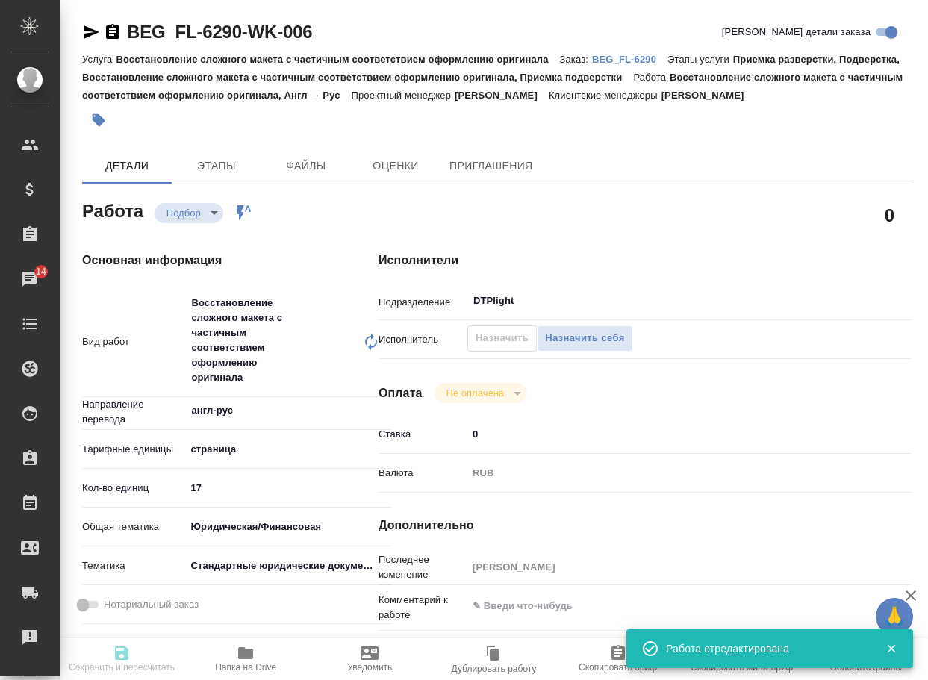
type input "recruiting"
type textarea "Восстановление сложного макета с частичным соответствием оформлению оригинала"
type textarea "x"
type input "англ-рус"
type input "5a8b1489cc6b4906c91bfdb2"
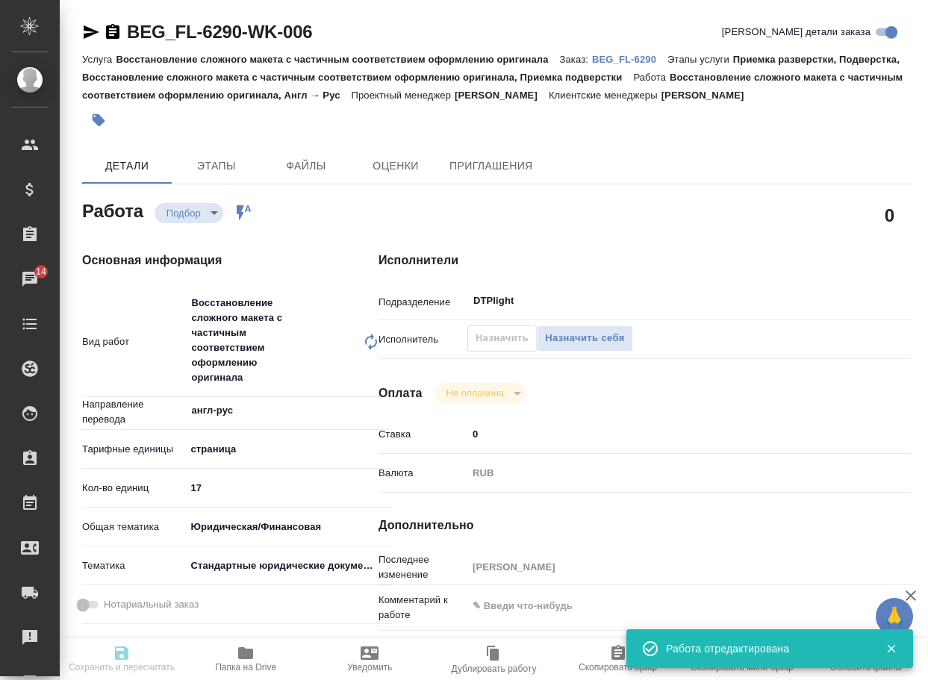
type input "17"
type input "yr-fn"
type input "5f647205b73bc97568ca66bf"
type input "07.10.2025 17:00"
type input "08.10.2025 15:00"
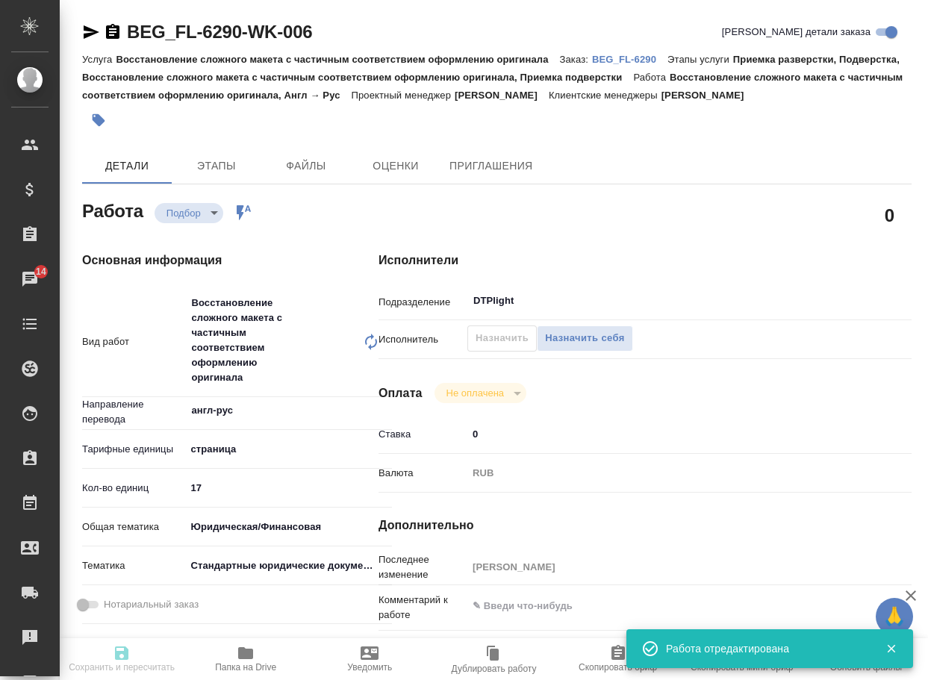
type input "10.10.2025 16:00"
type input "DTPlight"
type input "notPayed"
type input "0"
type input "RUB"
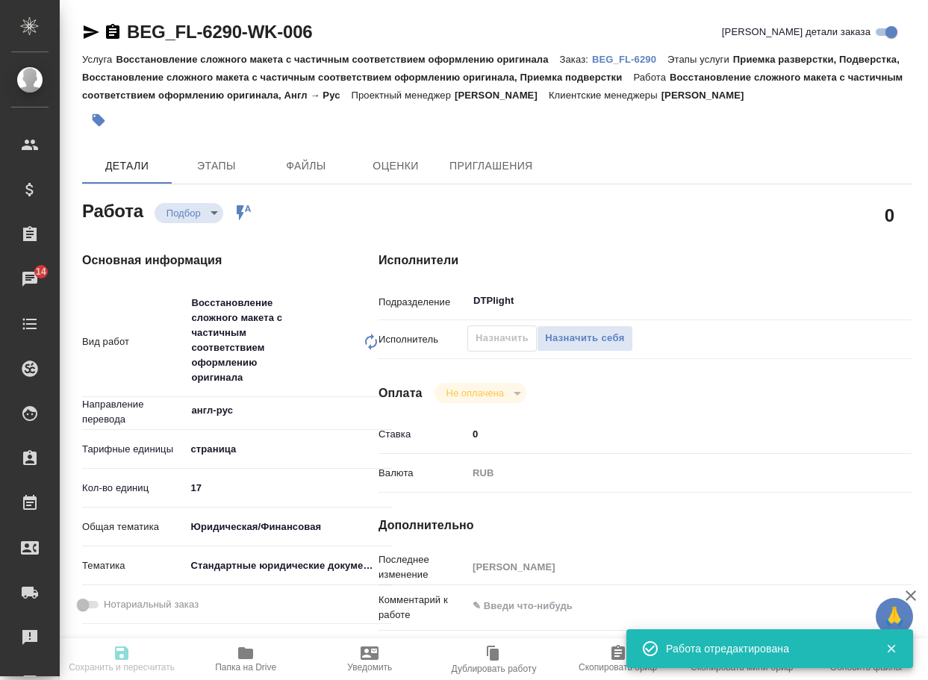
type input "Арсеньева Вера"
type textarea "x"
type input "BEG_FL-6290"
type input "Восстановление сложного макета с частичным соответствием оформлению оригинала"
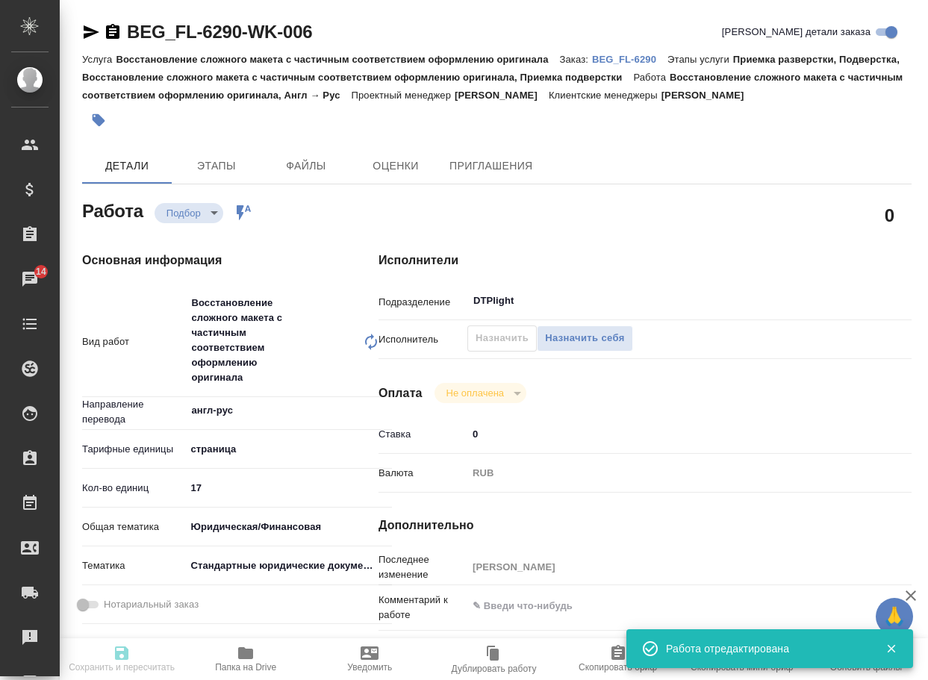
type input "Приемка разверстки, Подверстка, Восстановление сложного макета с частичным соот…"
type input "Антонова Кристина"
type input "Арсеньева Вера"
type input "/Clients/FL_BEG/Orders/BEG_FL-6290"
type textarea "x"
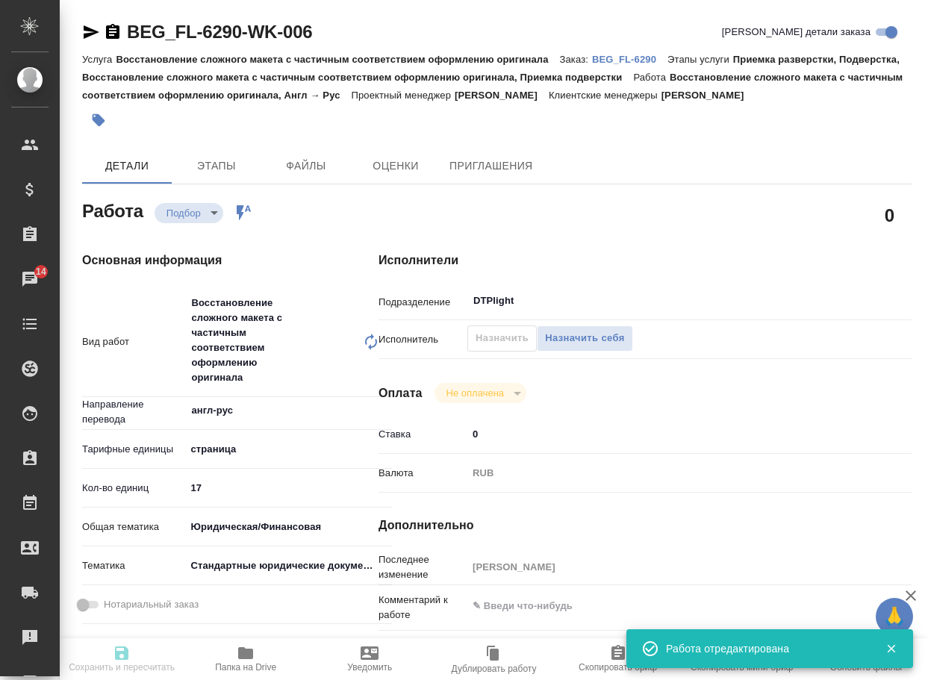
type textarea "англ-рус"
type textarea "x"
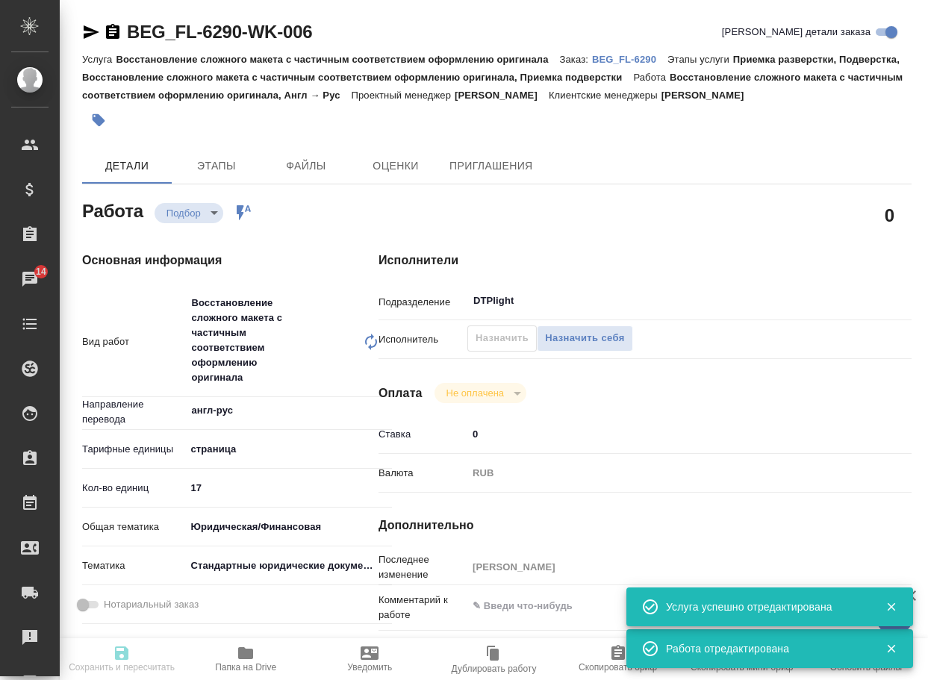
type textarea "x"
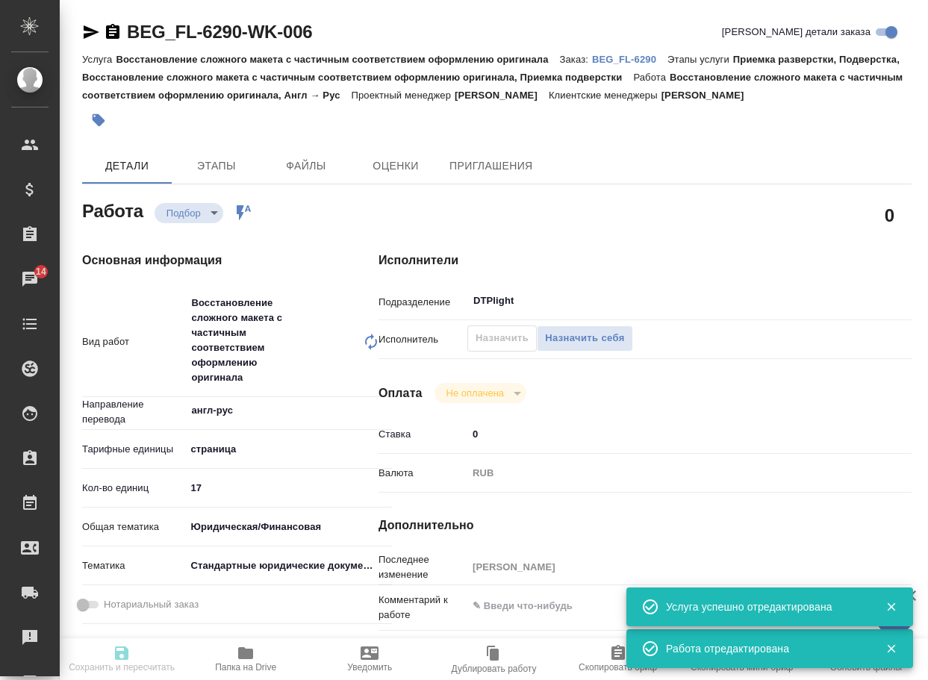
type textarea "x"
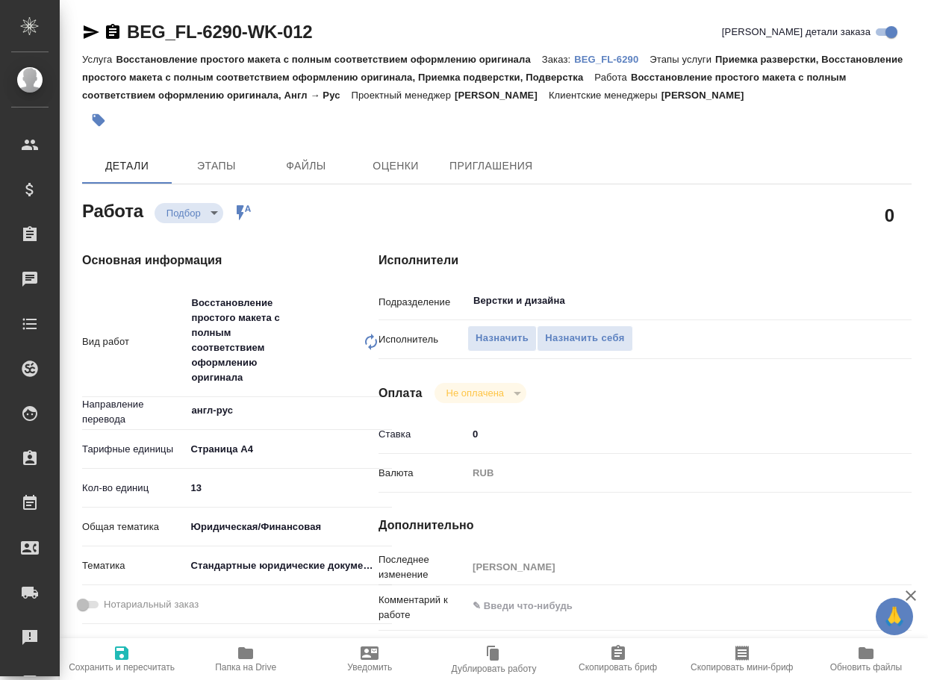
type textarea "x"
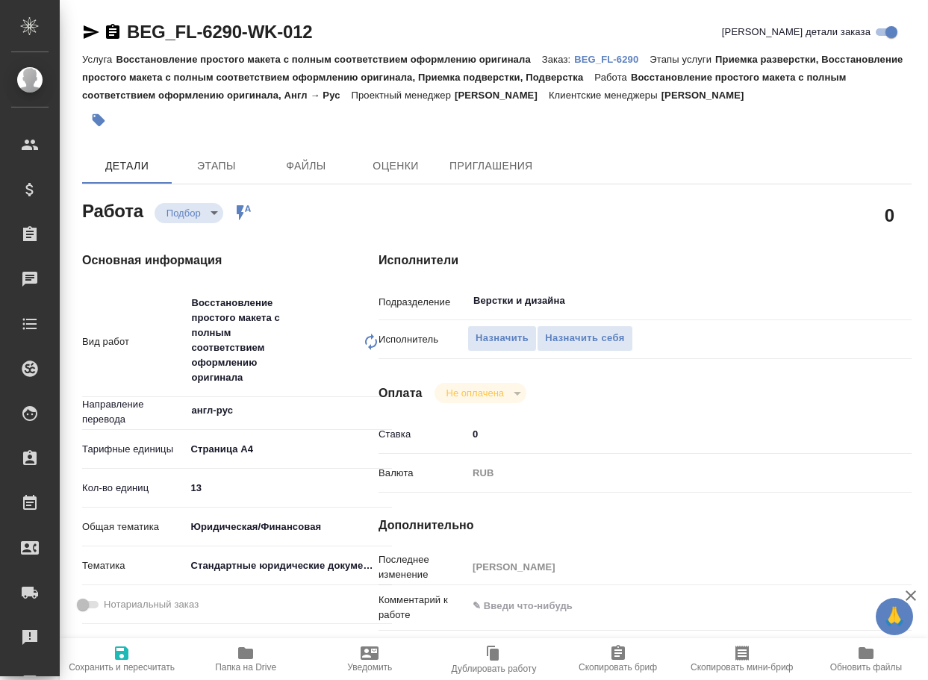
type textarea "x"
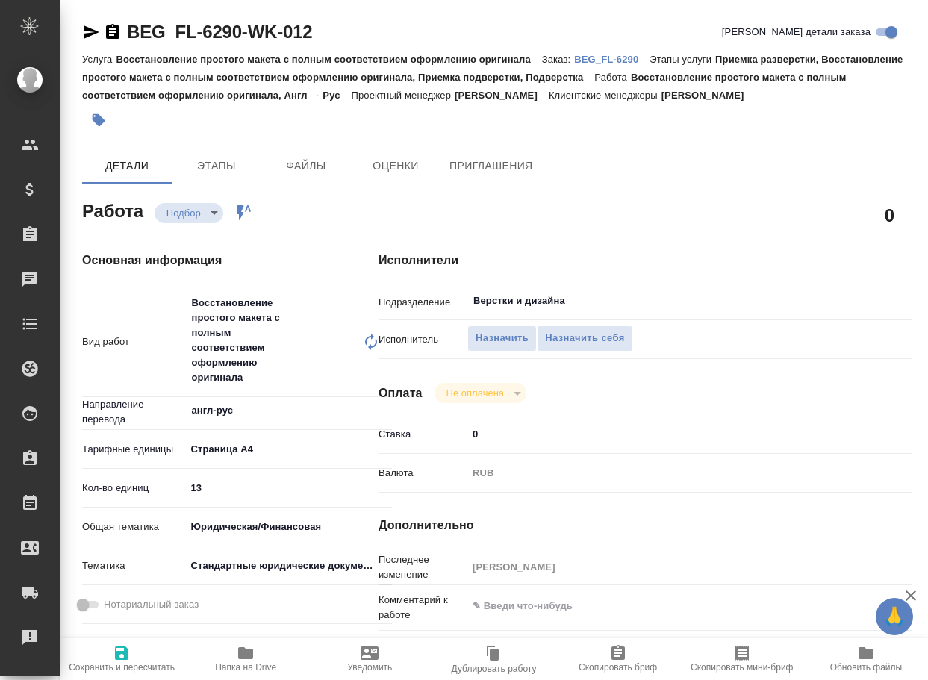
type textarea "x"
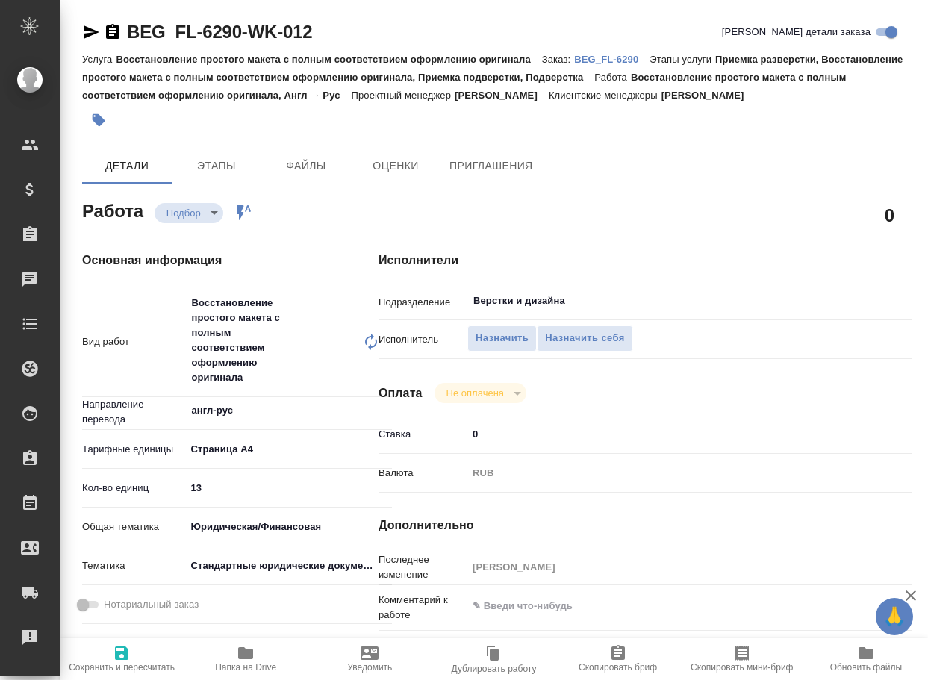
scroll to position [149, 0]
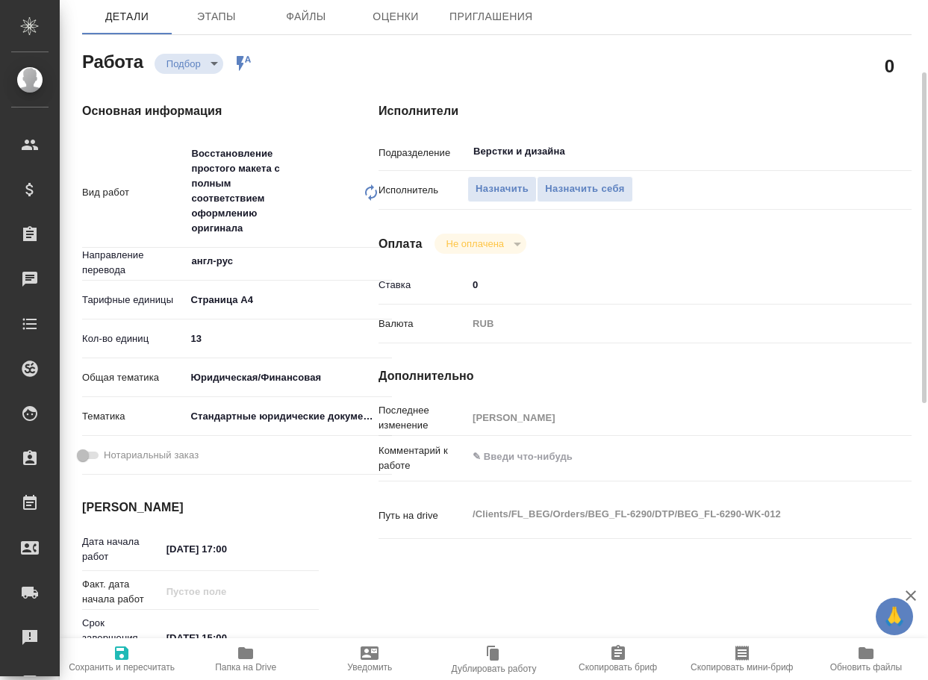
type textarea "x"
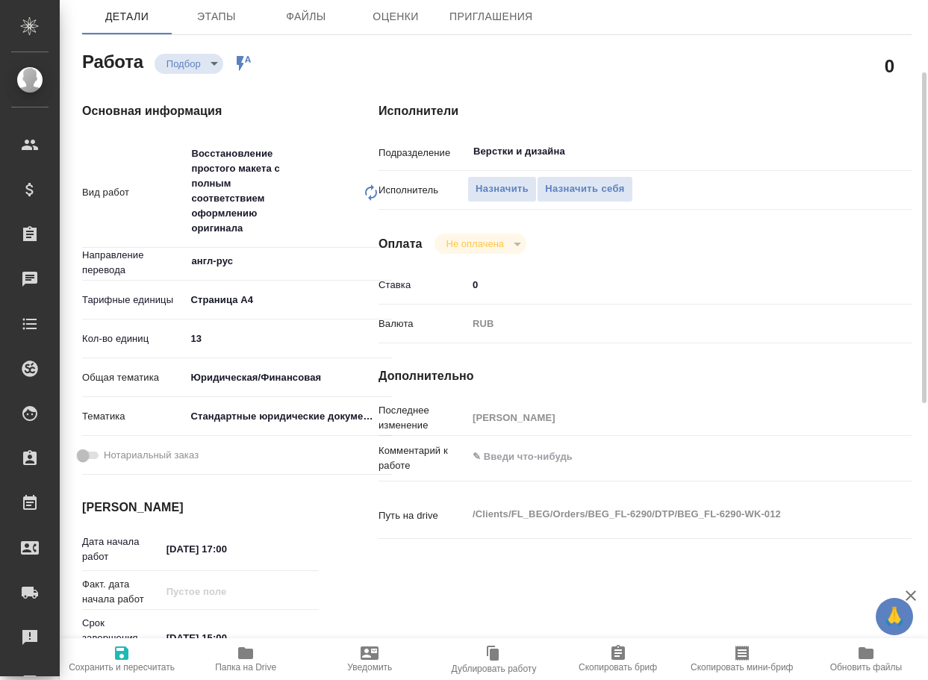
type textarea "x"
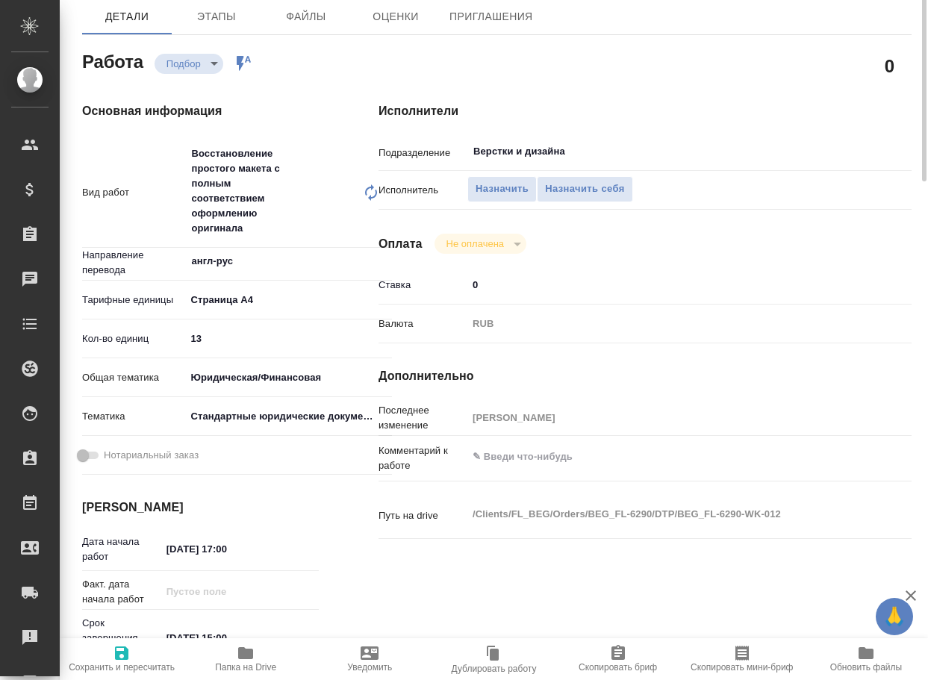
scroll to position [0, 0]
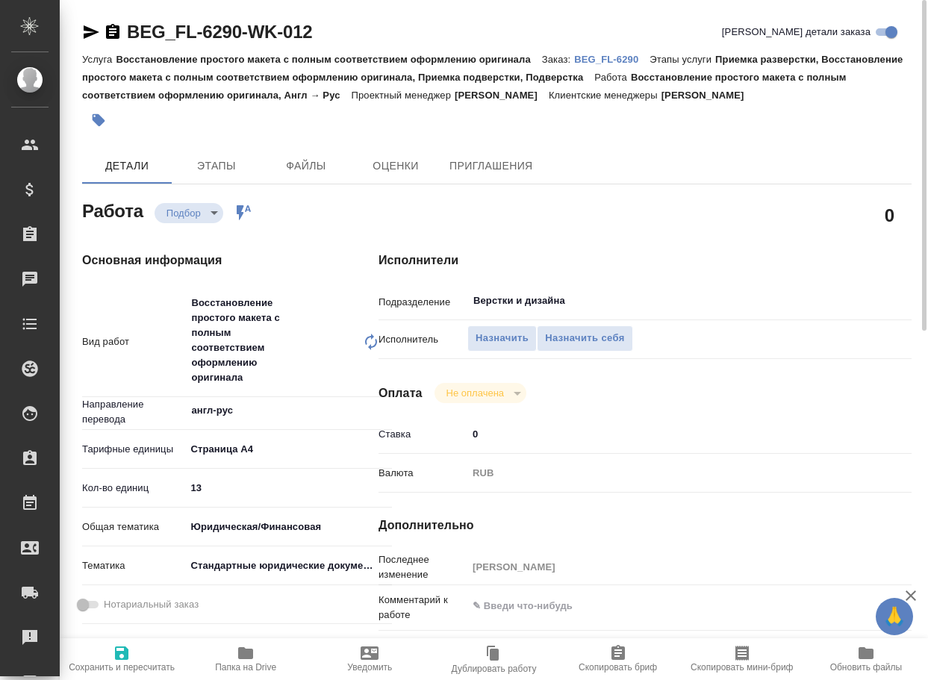
type textarea "x"
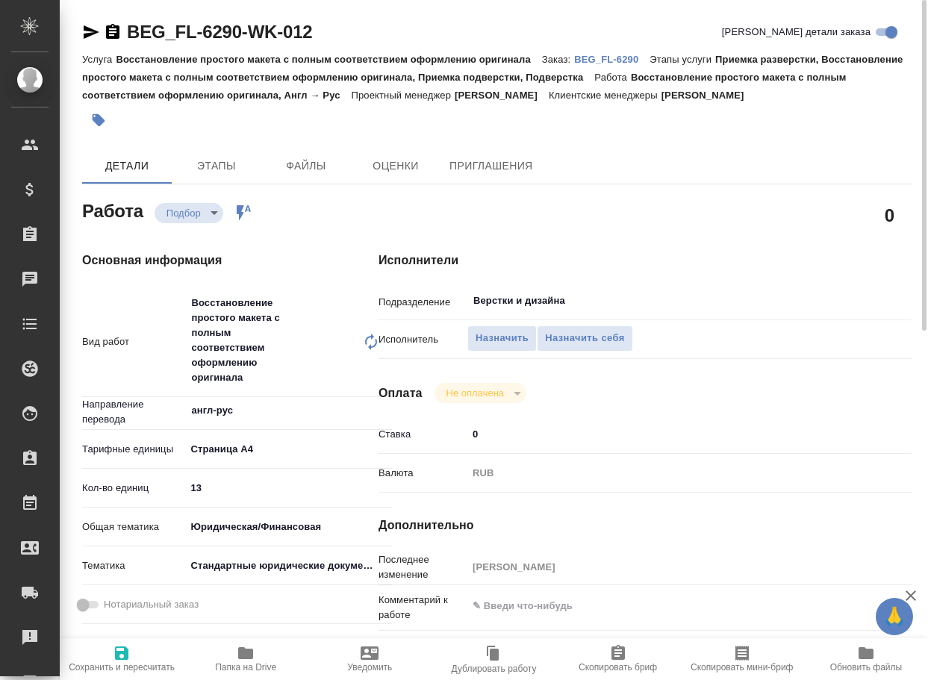
type textarea "x"
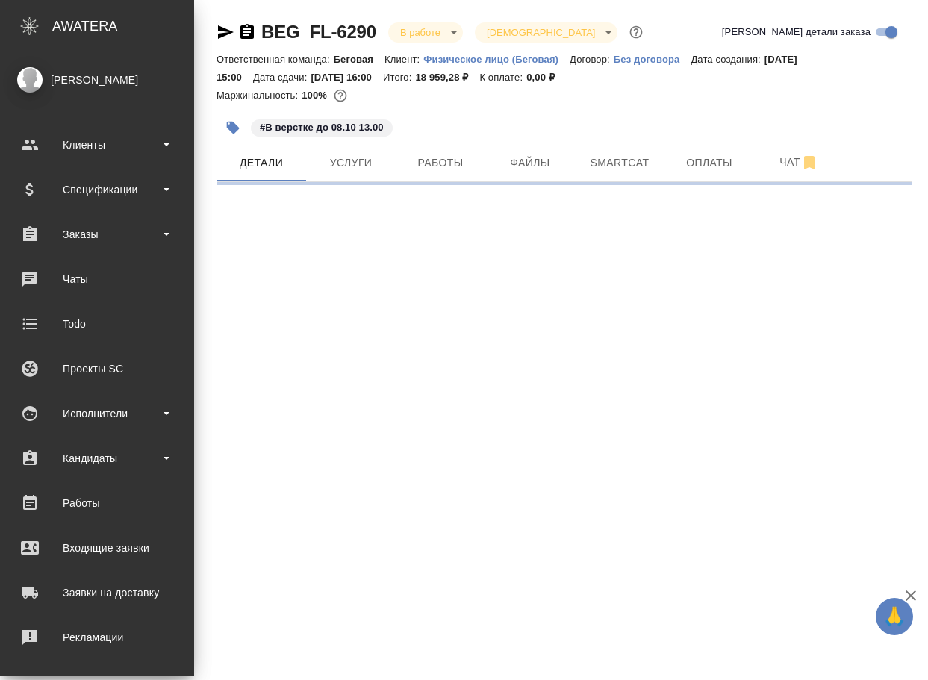
select select "RU"
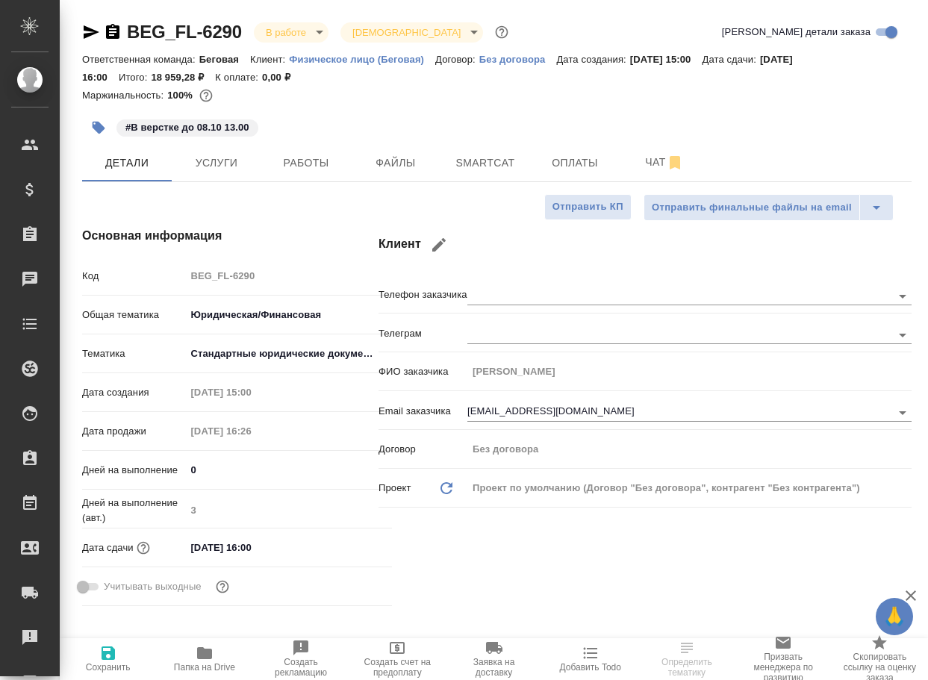
type textarea "x"
click at [653, 167] on span "Чат" at bounding box center [664, 162] width 72 height 19
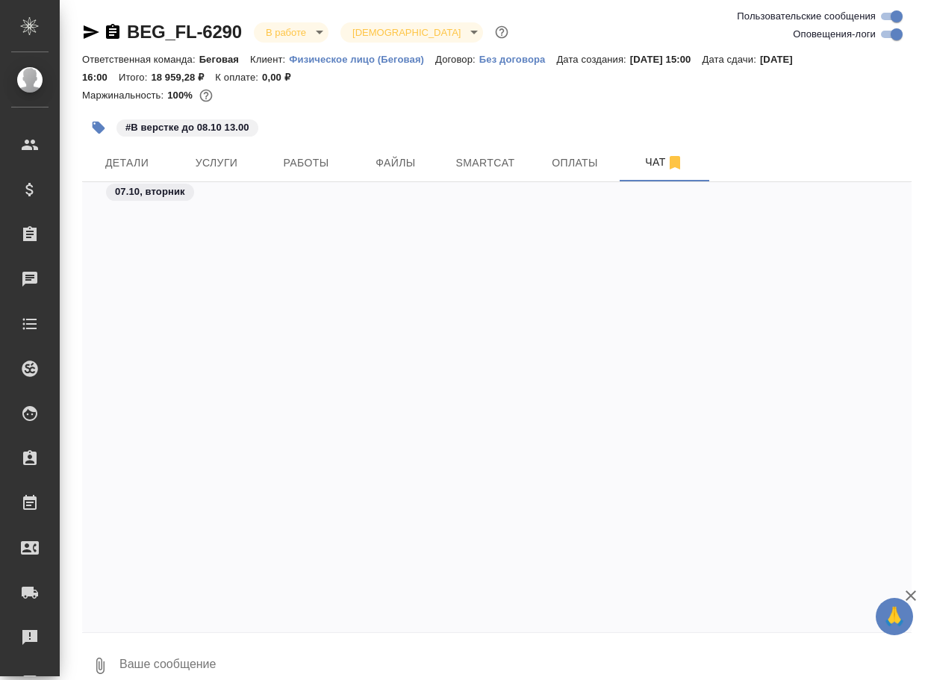
scroll to position [3916, 0]
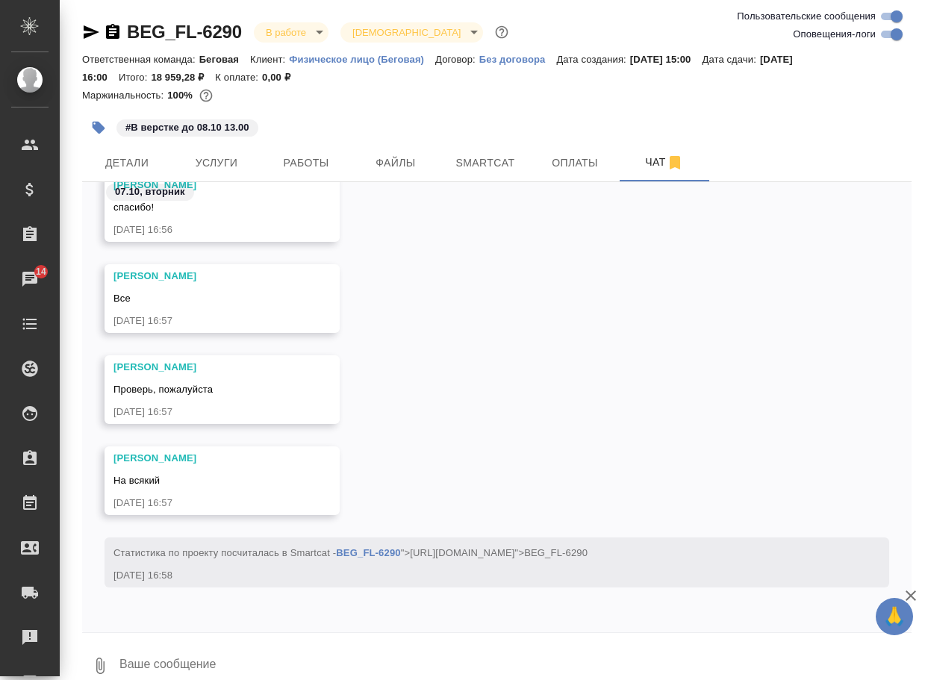
click at [608, 397] on div "[PERSON_NAME], пожалуйста [DATE] 16:57" at bounding box center [496, 400] width 829 height 91
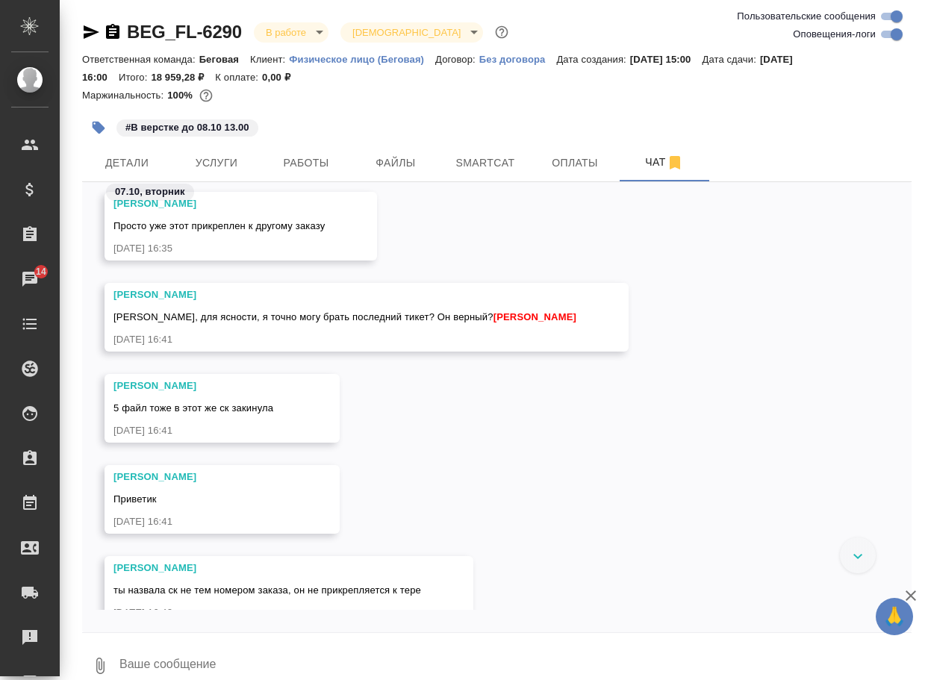
scroll to position [1667, 0]
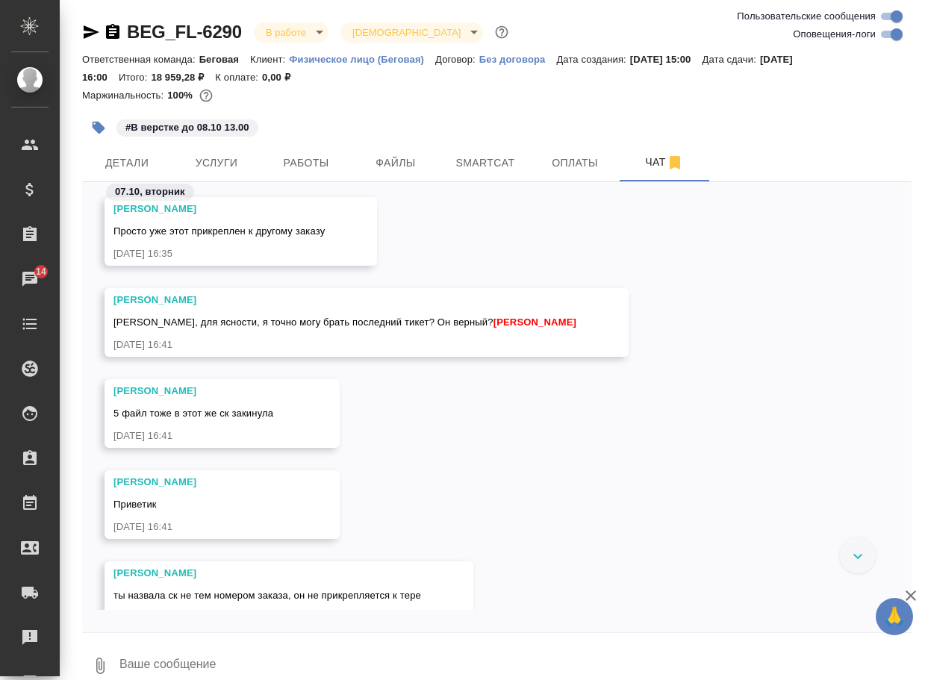
click at [599, 434] on div "[PERSON_NAME] 5 файл тоже в этот же ск закинула [DATE] 16:41" at bounding box center [496, 424] width 829 height 91
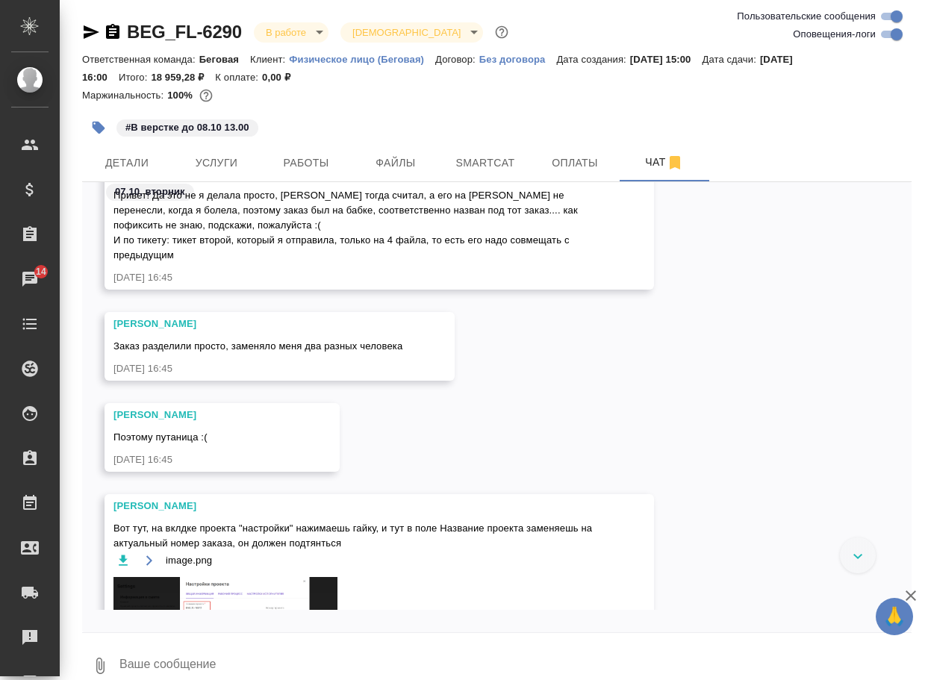
scroll to position [2264, 0]
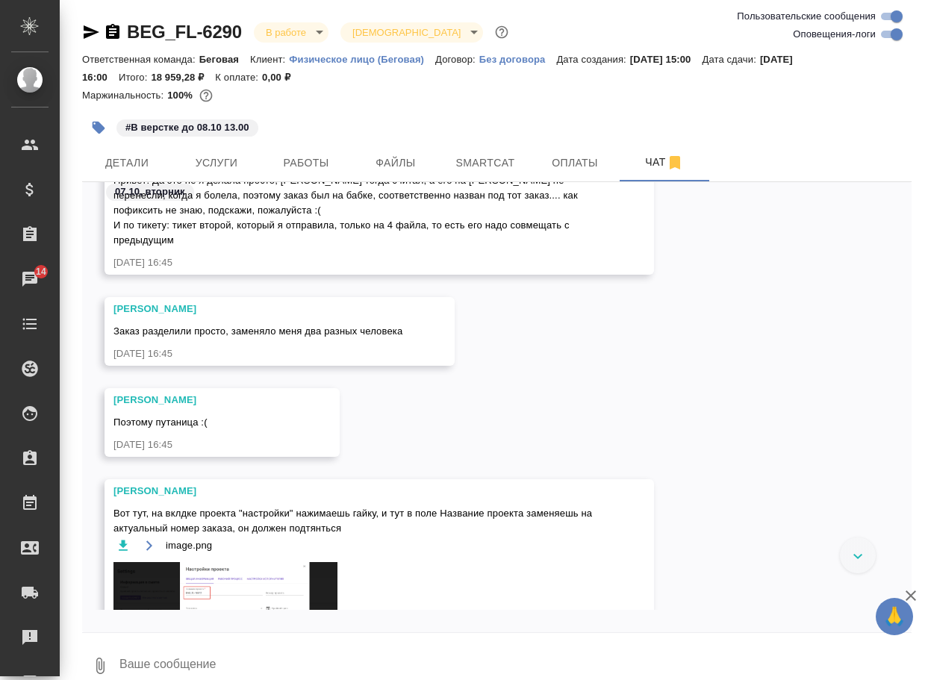
click at [714, 412] on div "Антонова Кристина Поэтому путаница :( 07.10.25, 16:45" at bounding box center [496, 433] width 829 height 91
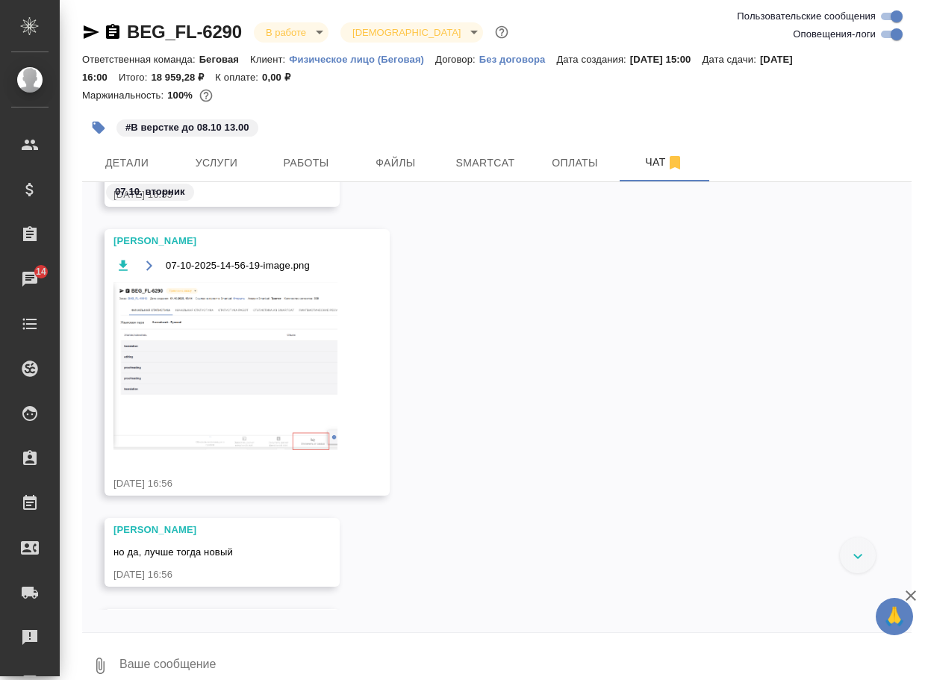
scroll to position [4951, 0]
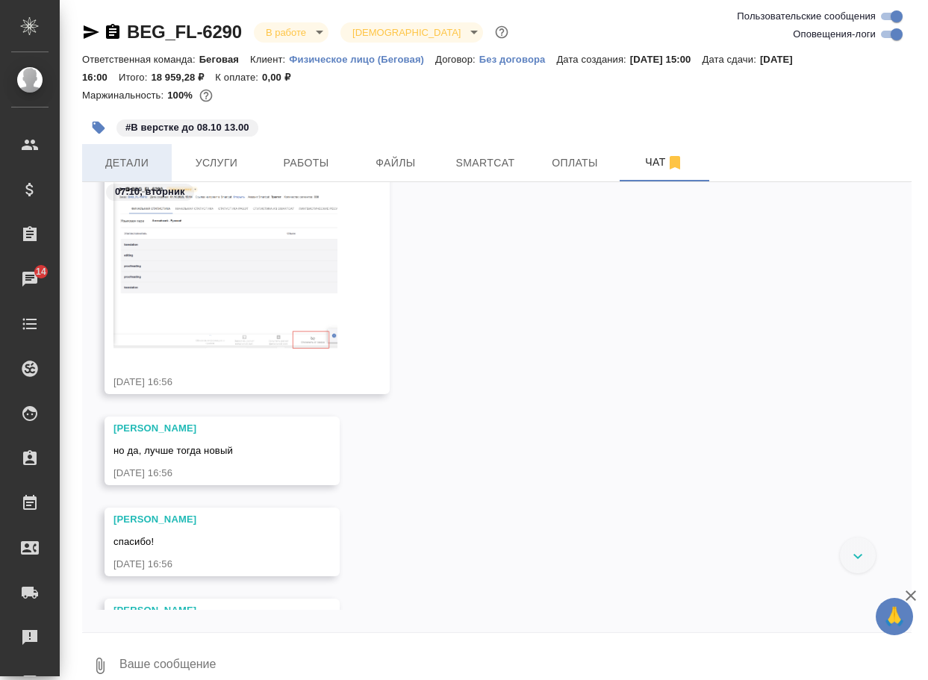
click at [122, 166] on span "Детали" at bounding box center [127, 163] width 72 height 19
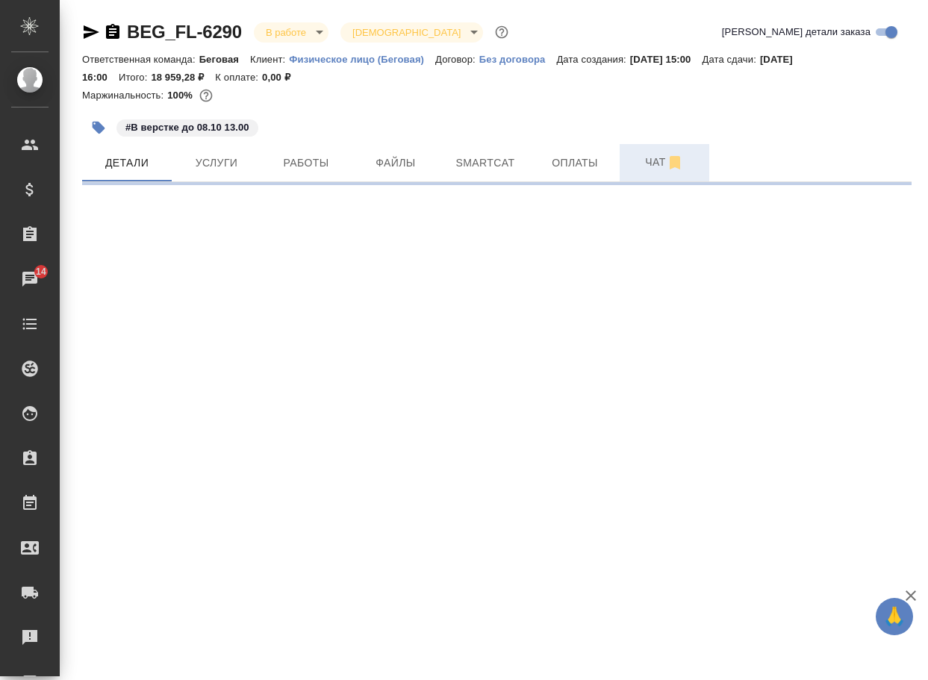
click at [651, 162] on span "Чат" at bounding box center [664, 162] width 72 height 19
select select "RU"
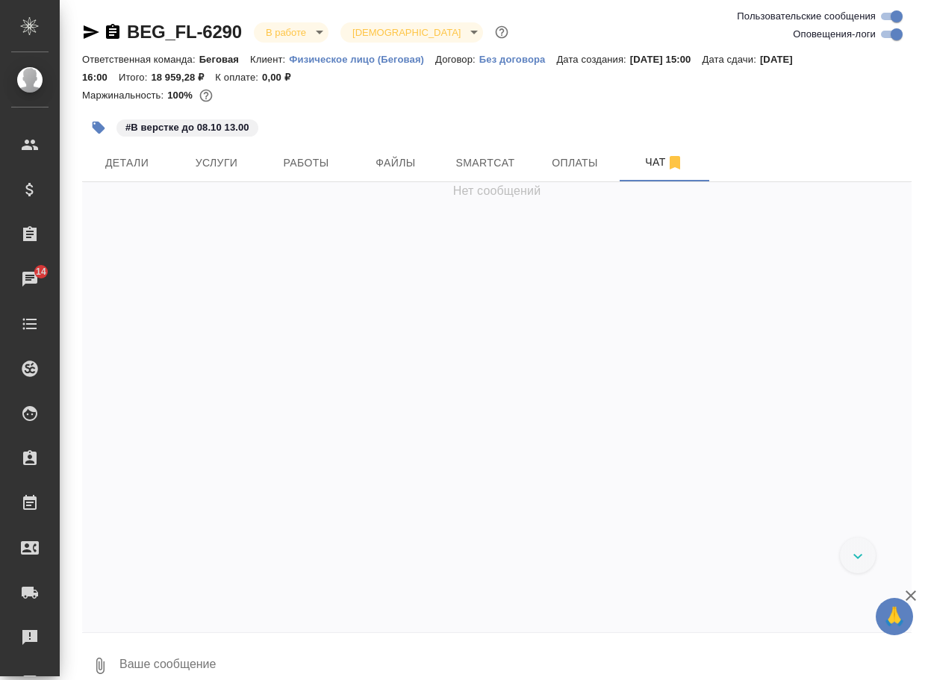
scroll to position [3916, 0]
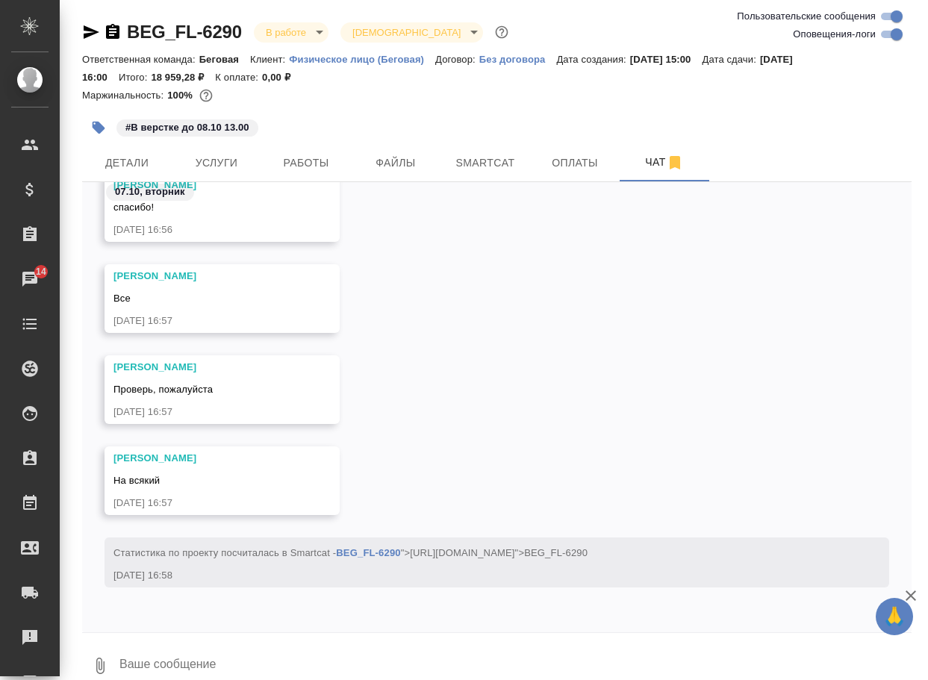
click at [885, 40] on input "Оповещения-логи" at bounding box center [897, 34] width 54 height 18
checkbox input "false"
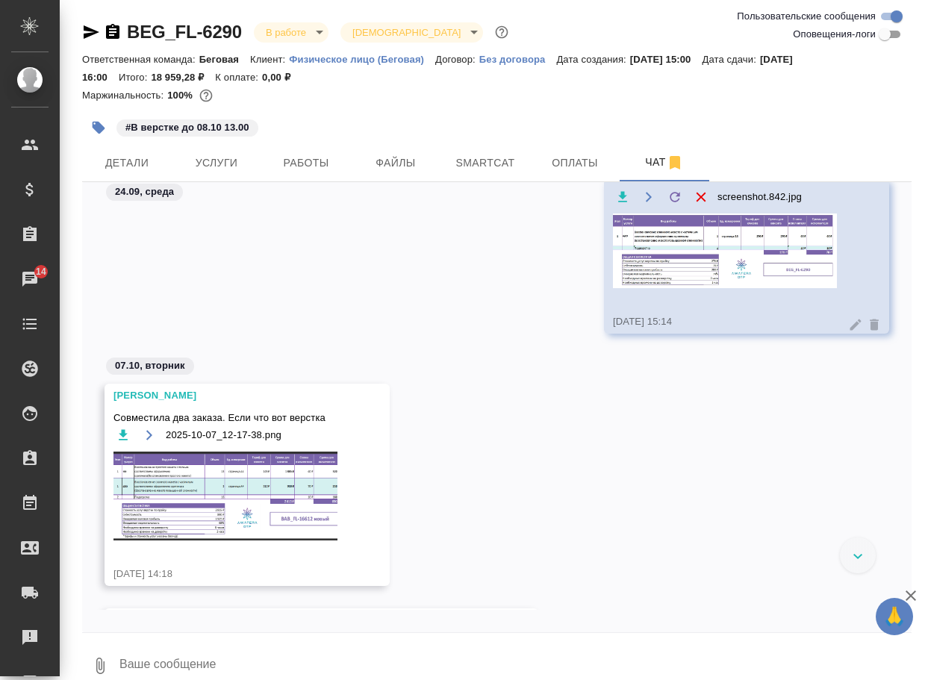
scroll to position [0, 0]
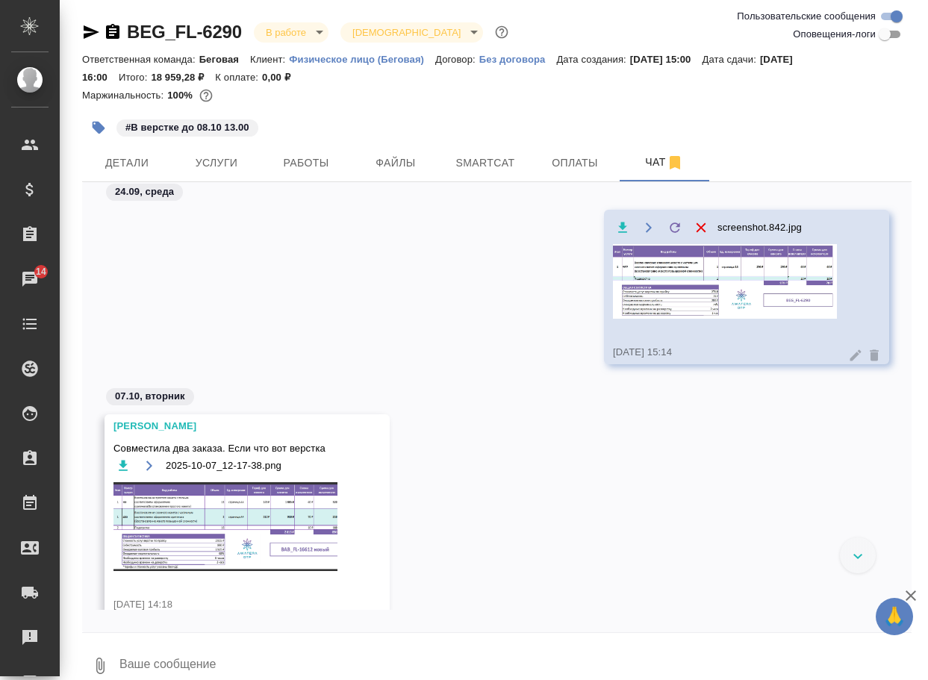
click at [261, 543] on img at bounding box center [225, 526] width 224 height 89
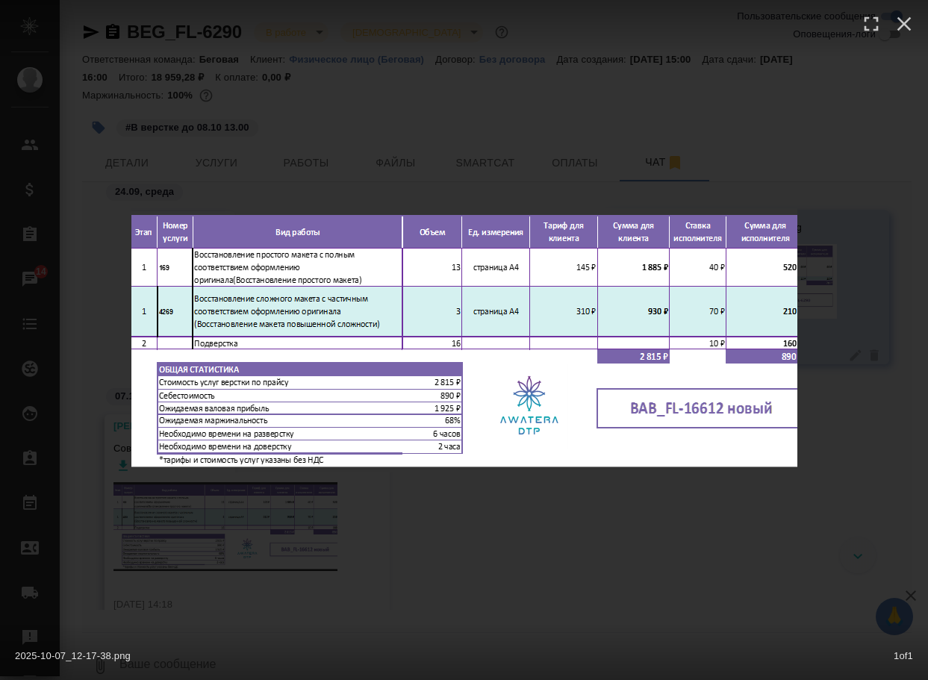
click at [513, 548] on div "2025-10-07_12-17-38.png 1 of 1" at bounding box center [464, 340] width 928 height 680
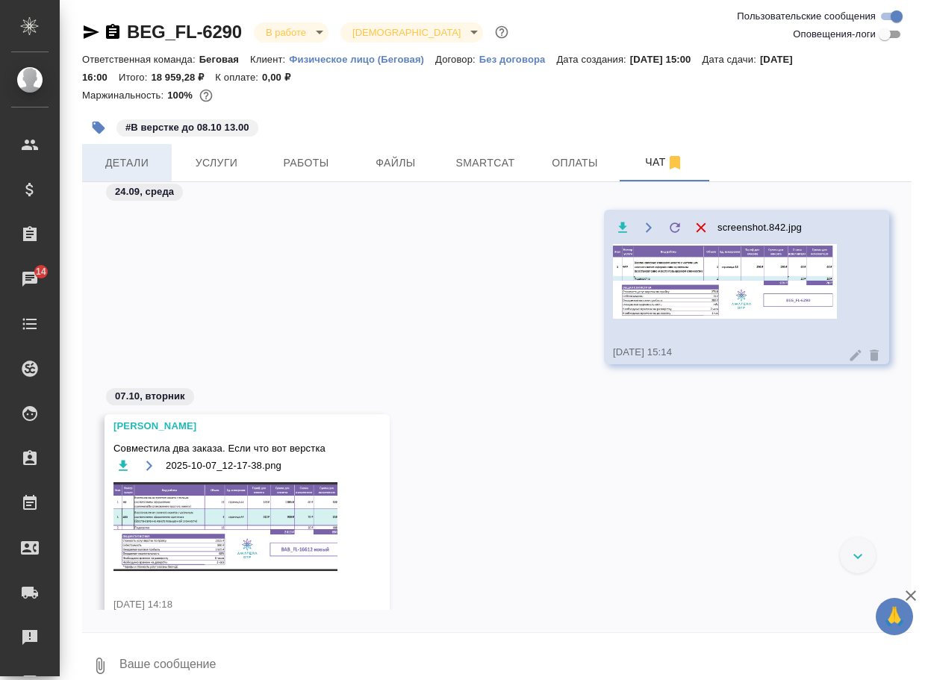
click at [125, 168] on span "Детали" at bounding box center [127, 163] width 72 height 19
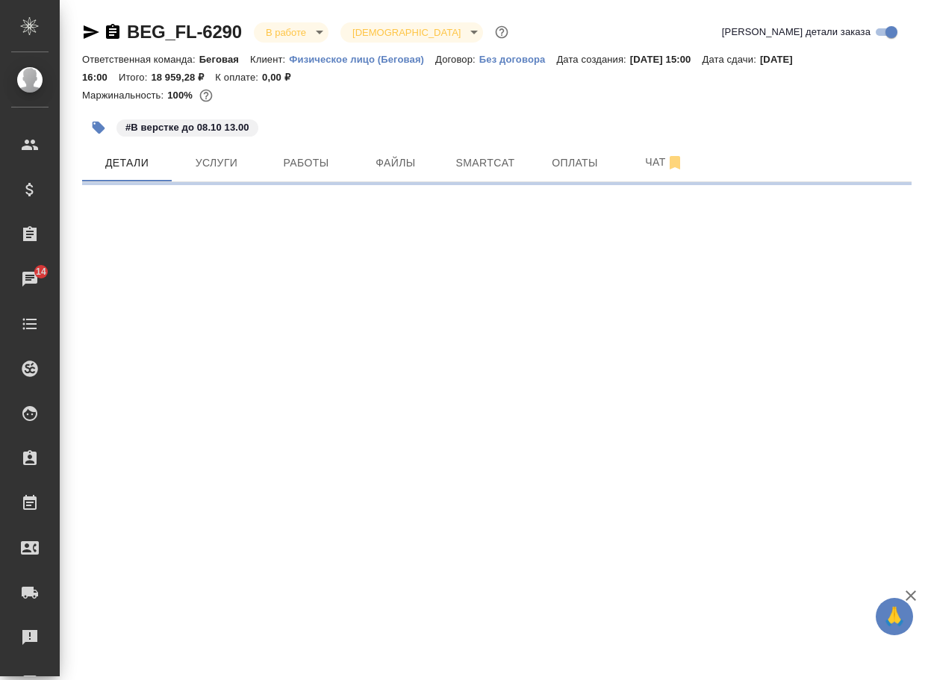
select select "RU"
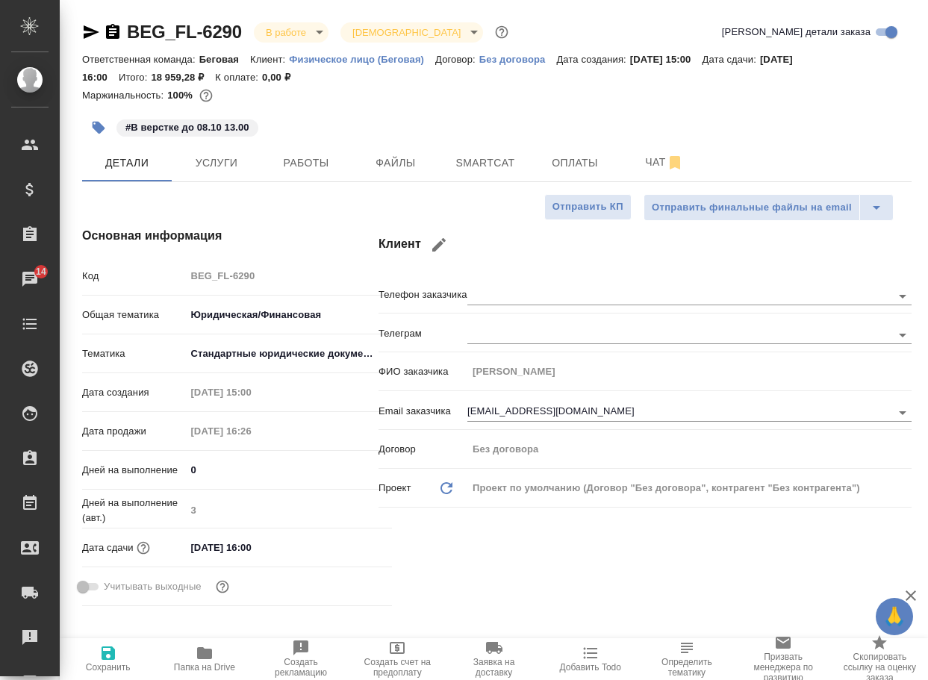
type textarea "x"
click at [669, 167] on icon "button" at bounding box center [675, 163] width 18 height 18
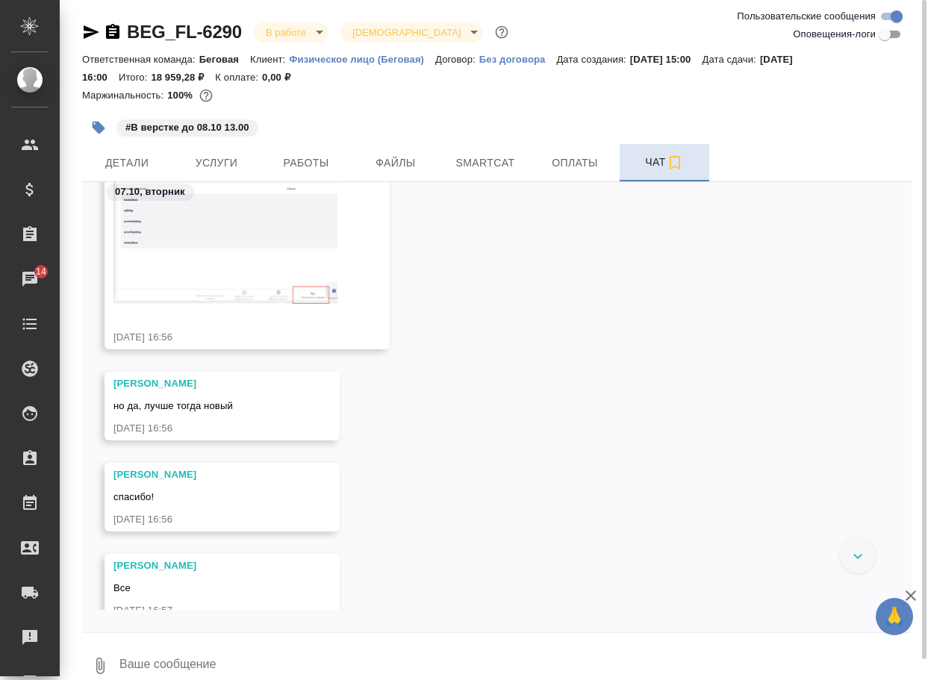
scroll to position [4393, 0]
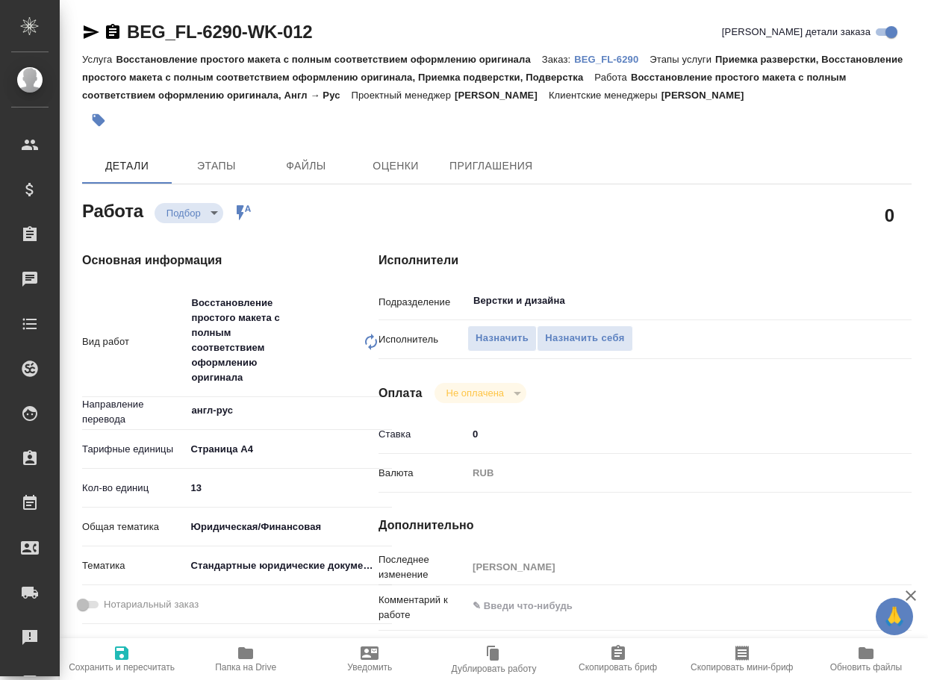
click at [152, 216] on div "Работа Подбор recruiting Работа включена в последовательность" at bounding box center [200, 209] width 237 height 27
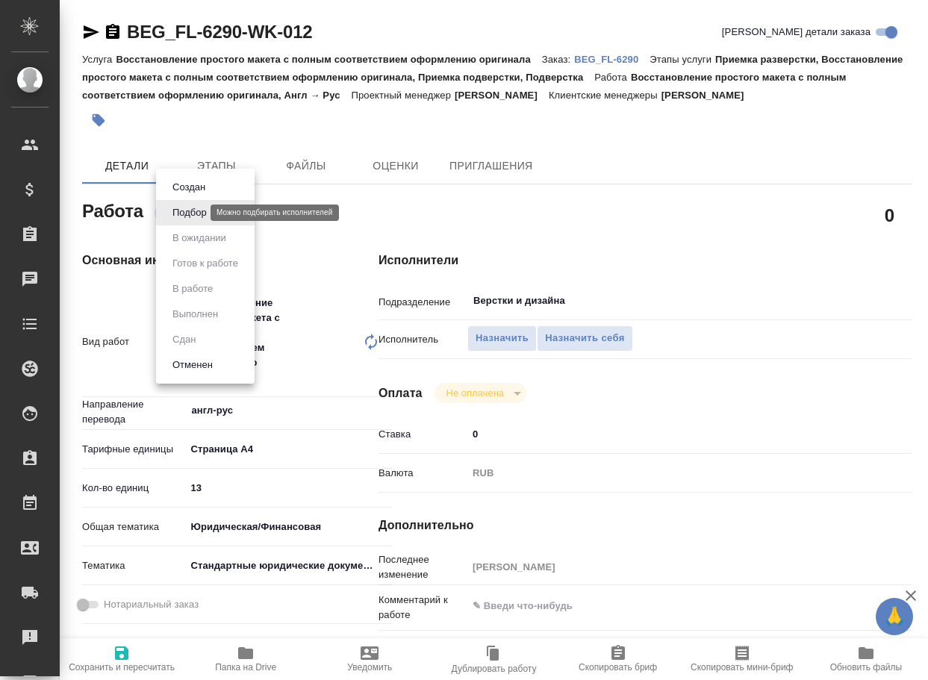
click at [178, 215] on body "🙏 .cls-1 fill:#fff; AWATERA Arsenyeva [PERSON_NAME] Спецификации Заказы Чаты To…" at bounding box center [464, 340] width 928 height 680
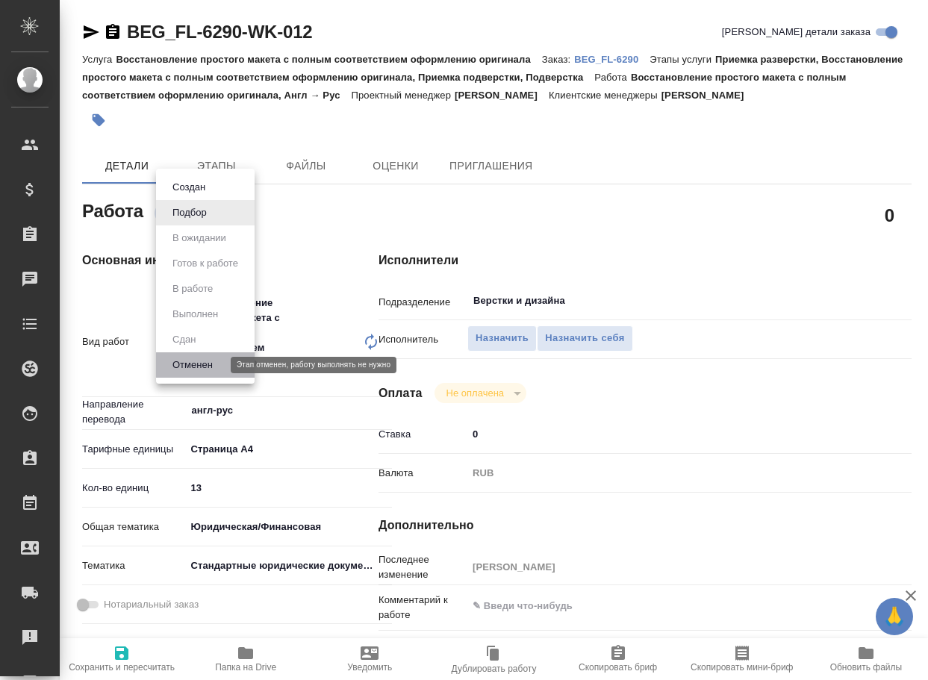
click at [198, 361] on button "Отменен" at bounding box center [192, 365] width 49 height 16
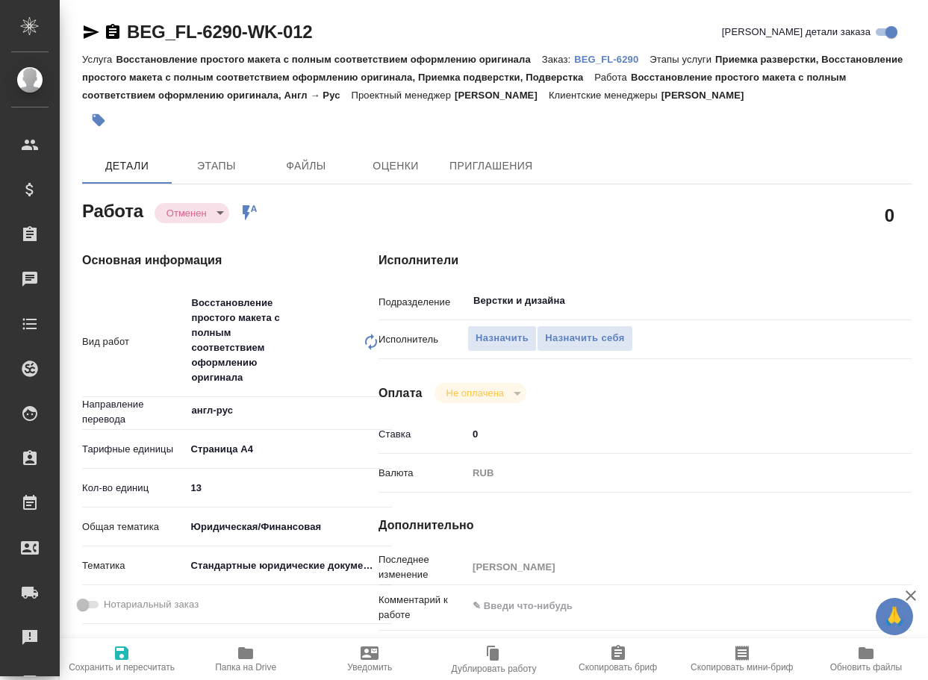
type textarea "x"
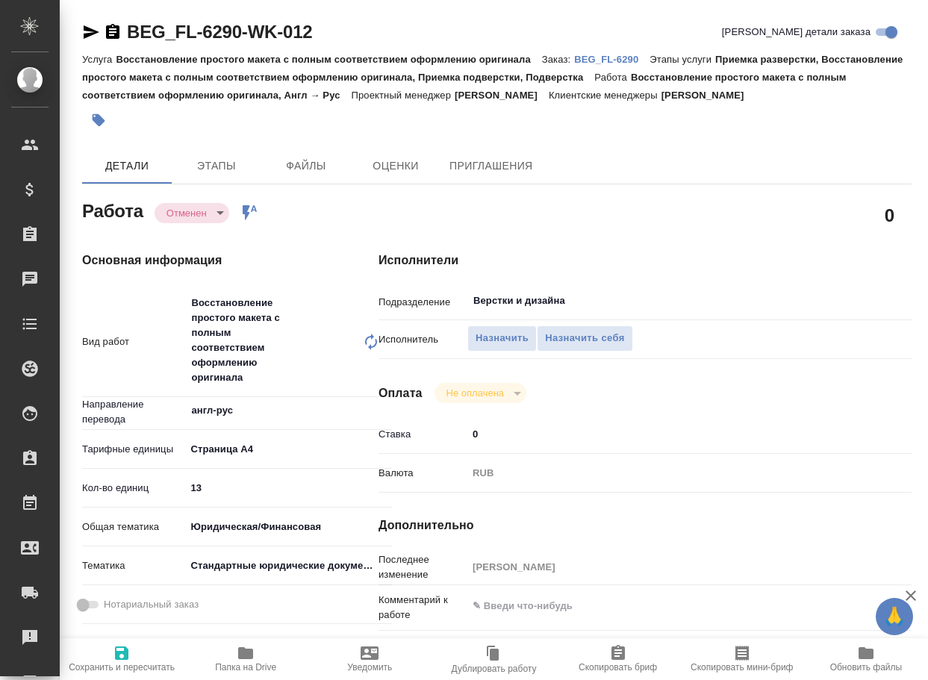
type textarea "x"
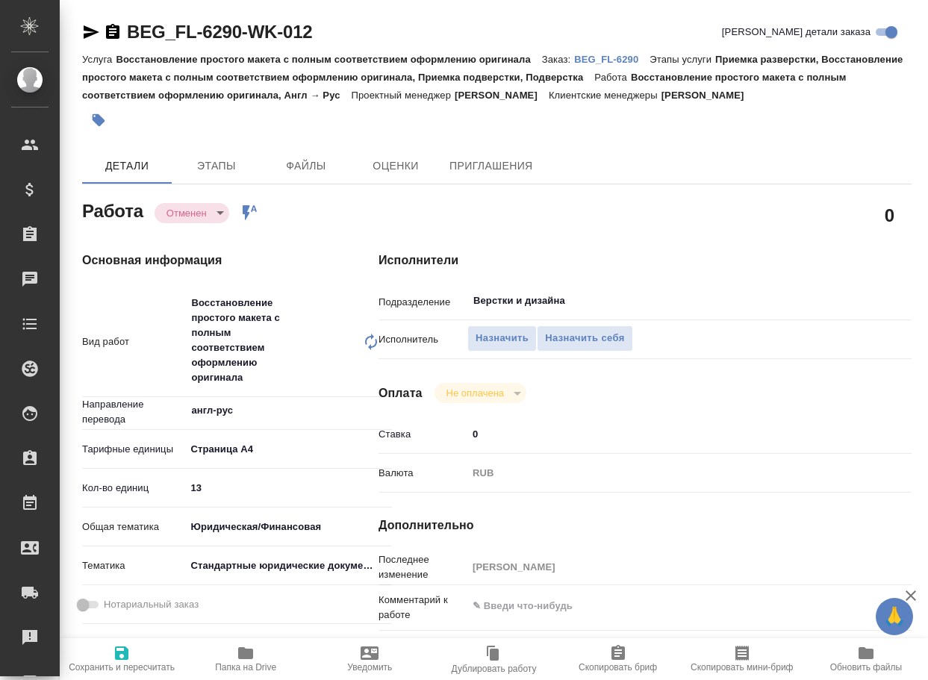
type textarea "x"
